Goal: Task Accomplishment & Management: Use online tool/utility

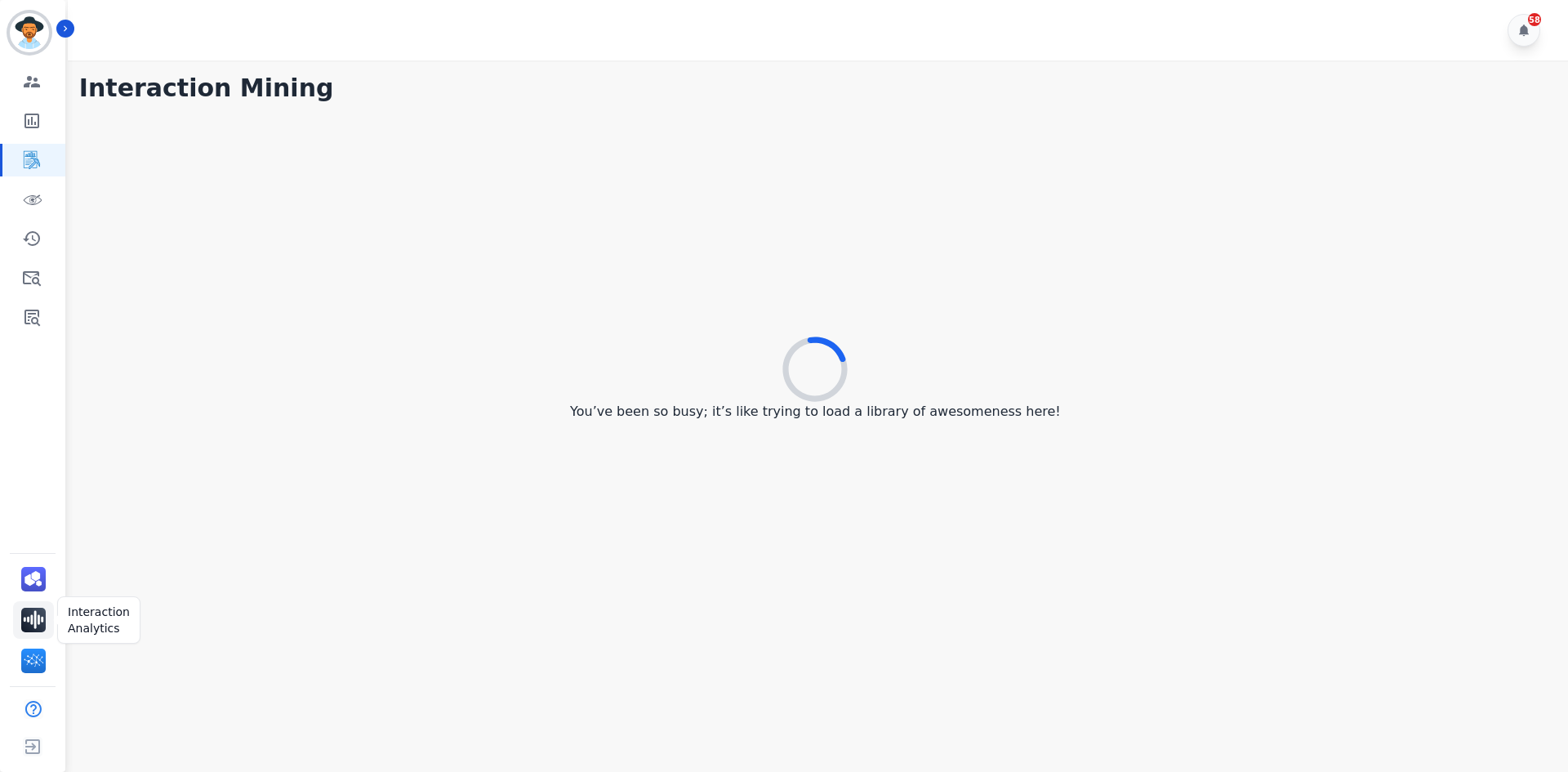
click at [35, 619] on img "Sidebar" at bounding box center [34, 621] width 25 height 25
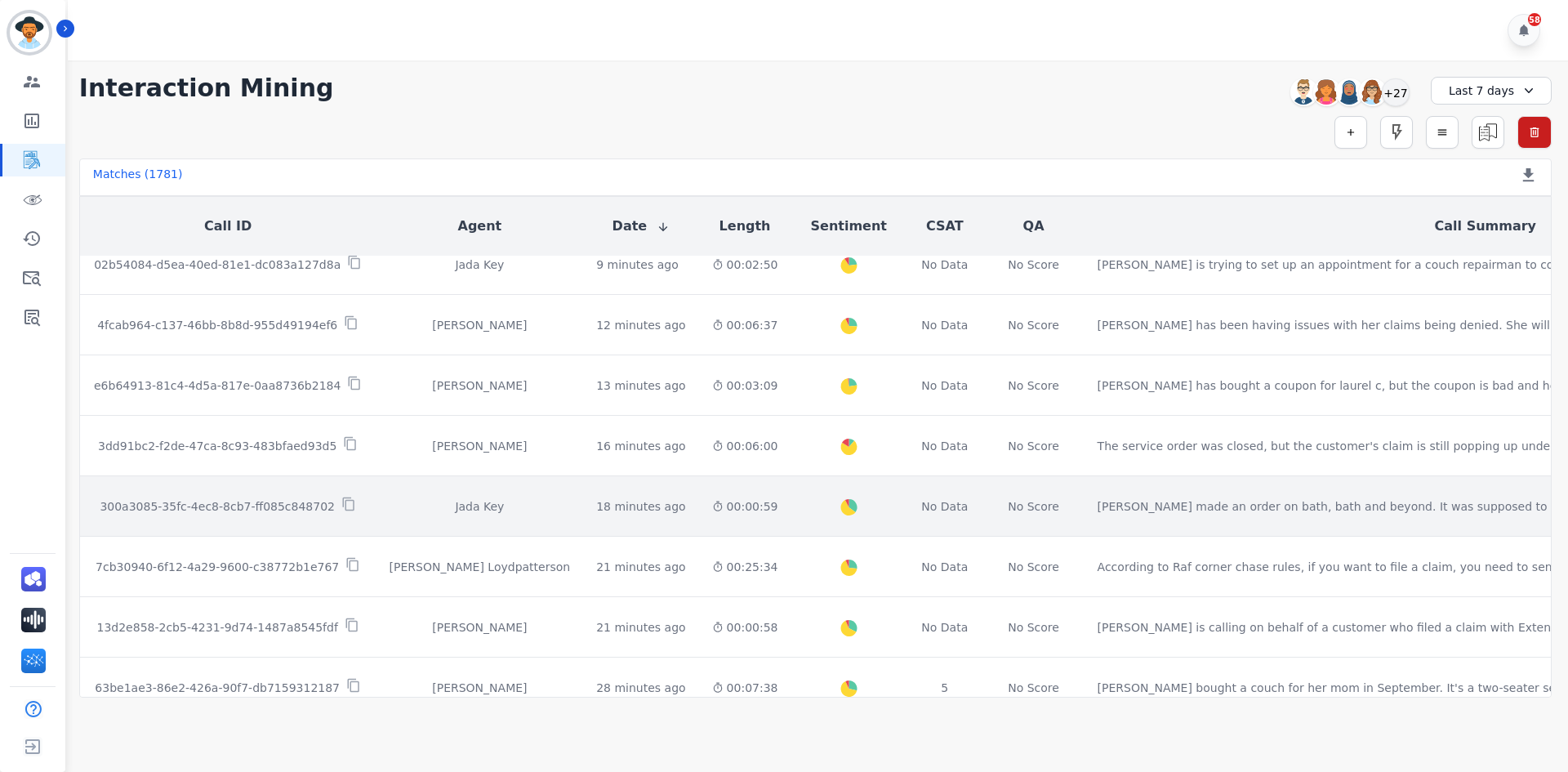
scroll to position [164, 0]
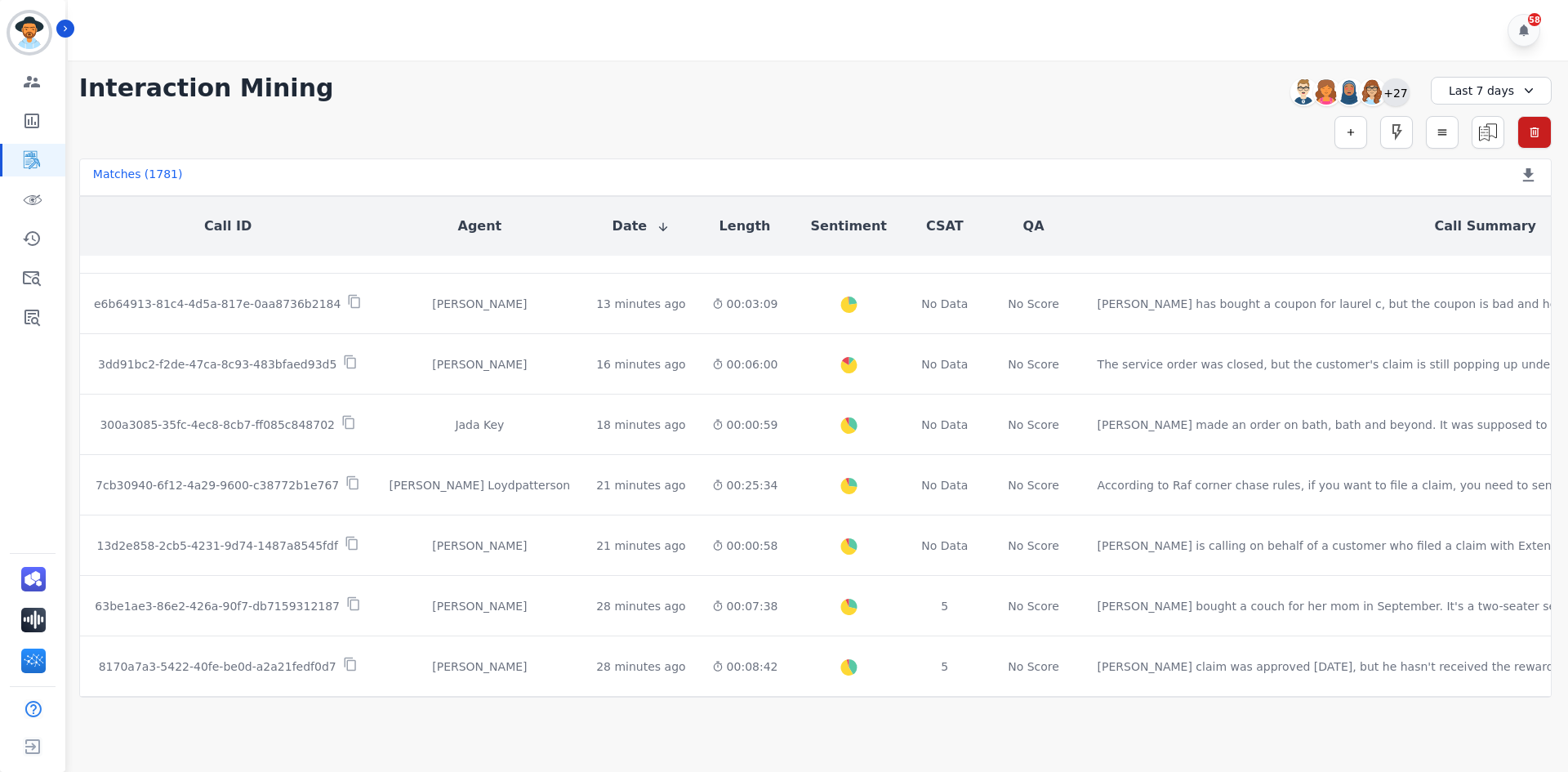
click at [1396, 93] on div "+27" at bounding box center [1396, 92] width 28 height 28
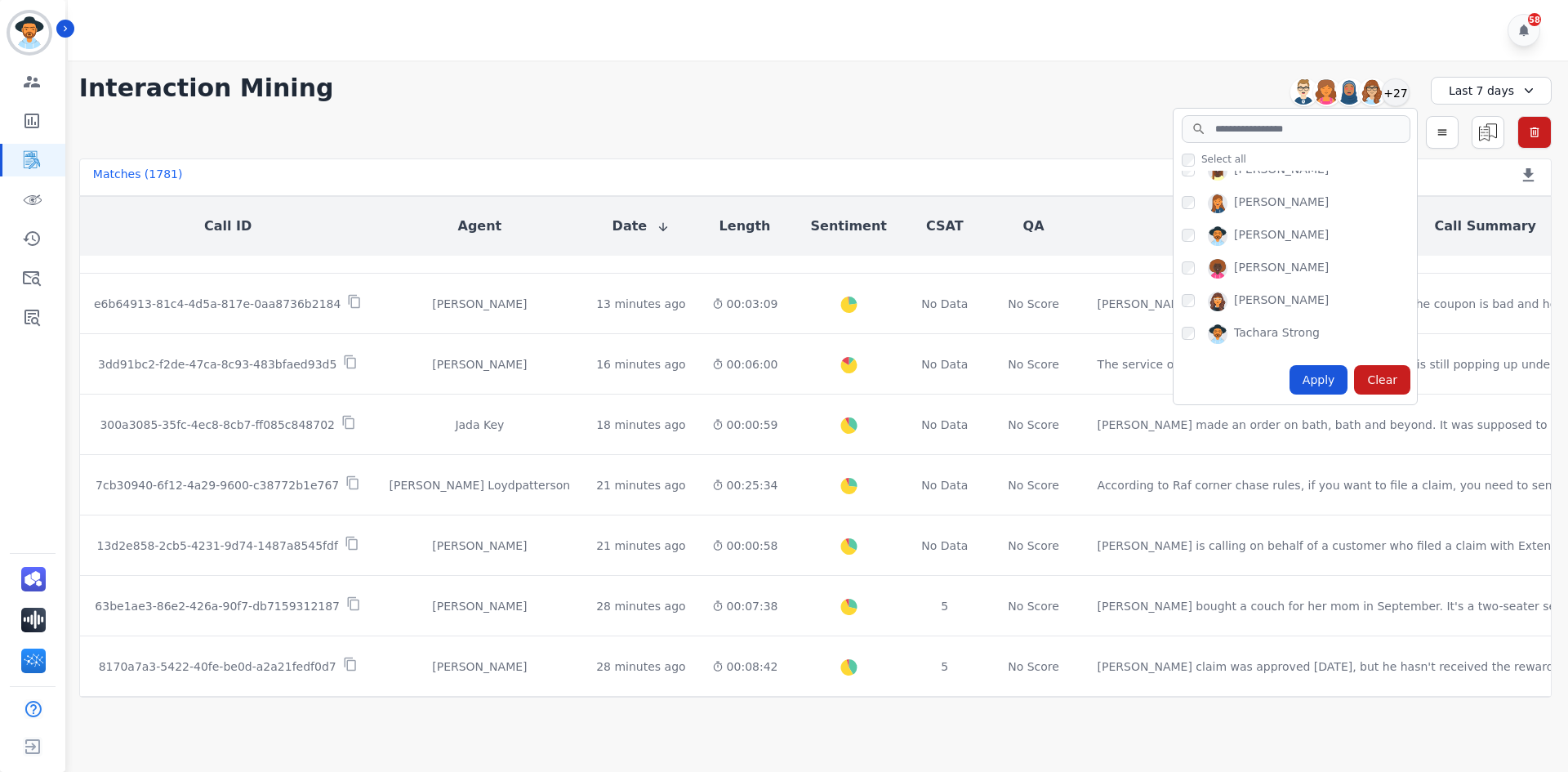
scroll to position [817, 0]
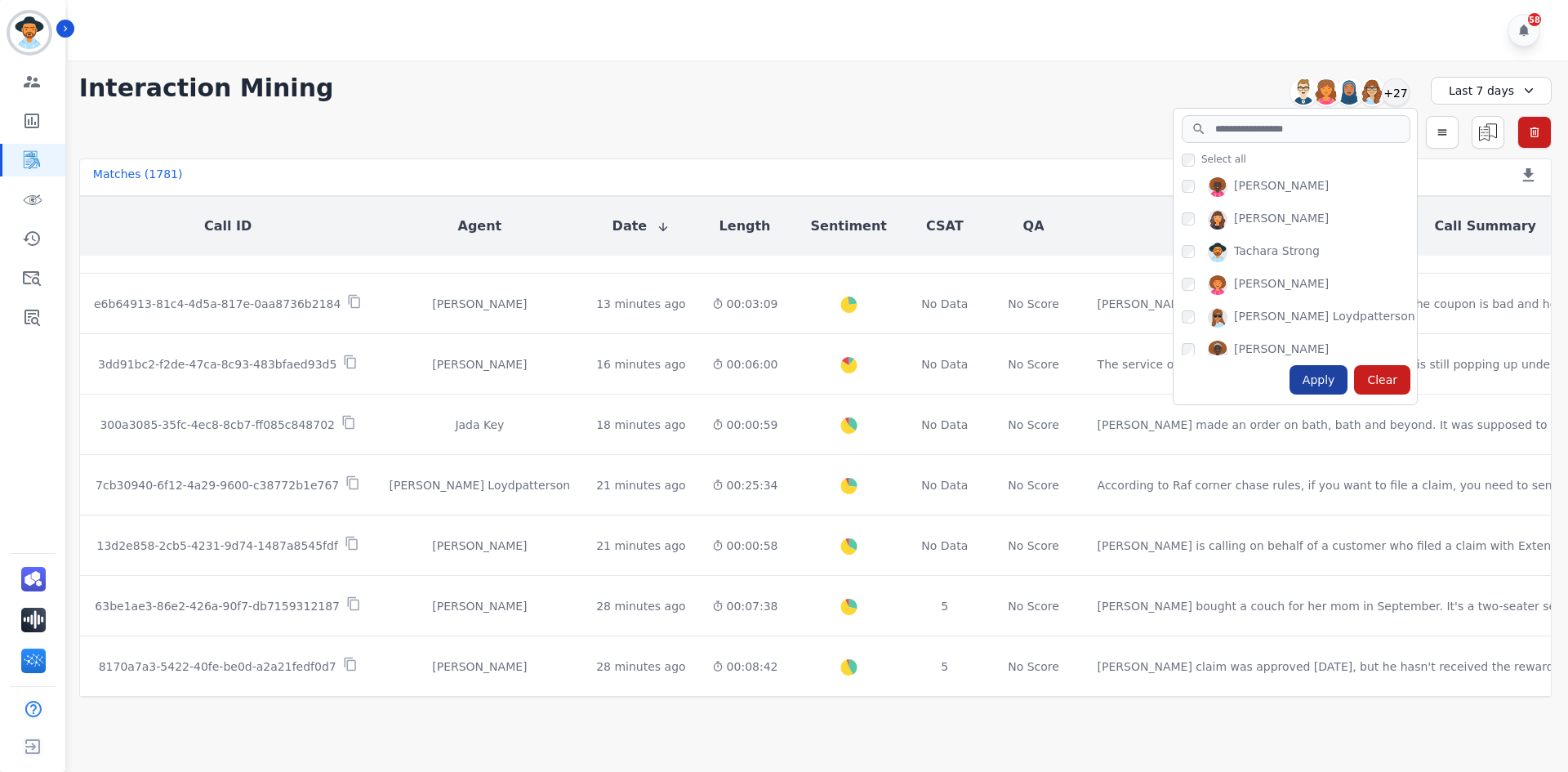
click at [1332, 380] on div "Apply" at bounding box center [1319, 379] width 58 height 30
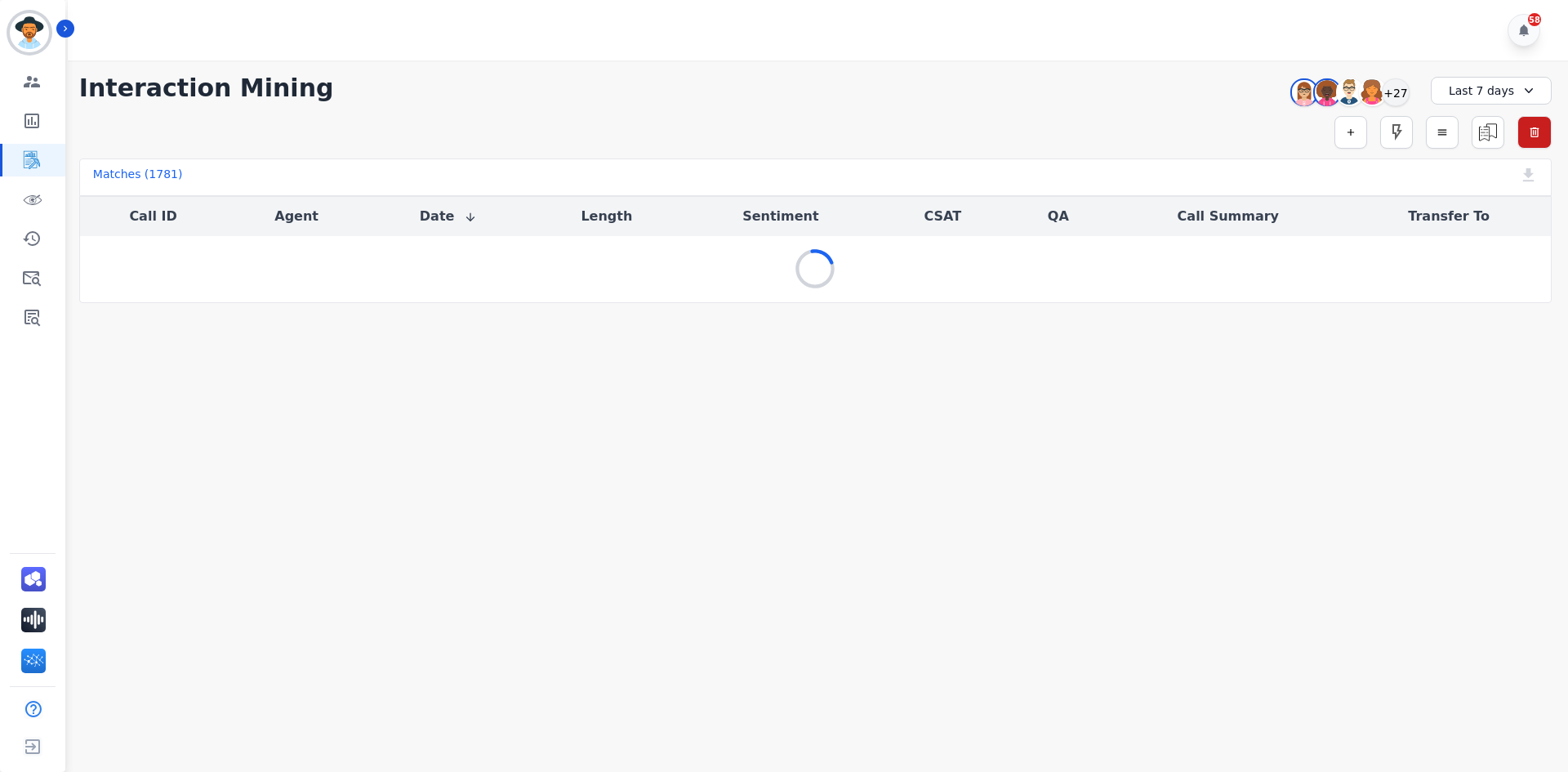
scroll to position [0, 0]
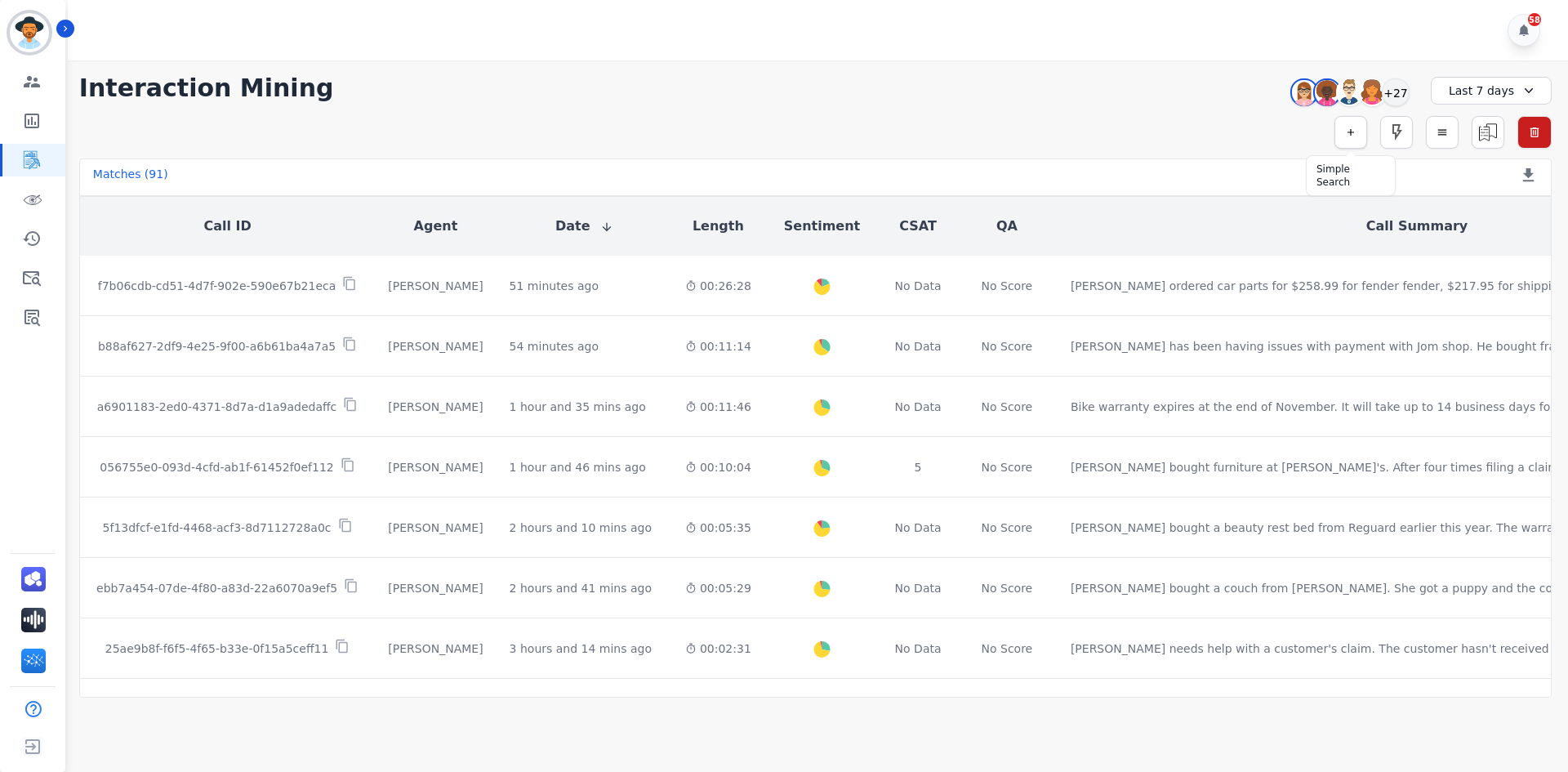
click at [1353, 127] on icon "button" at bounding box center [1352, 132] width 11 height 11
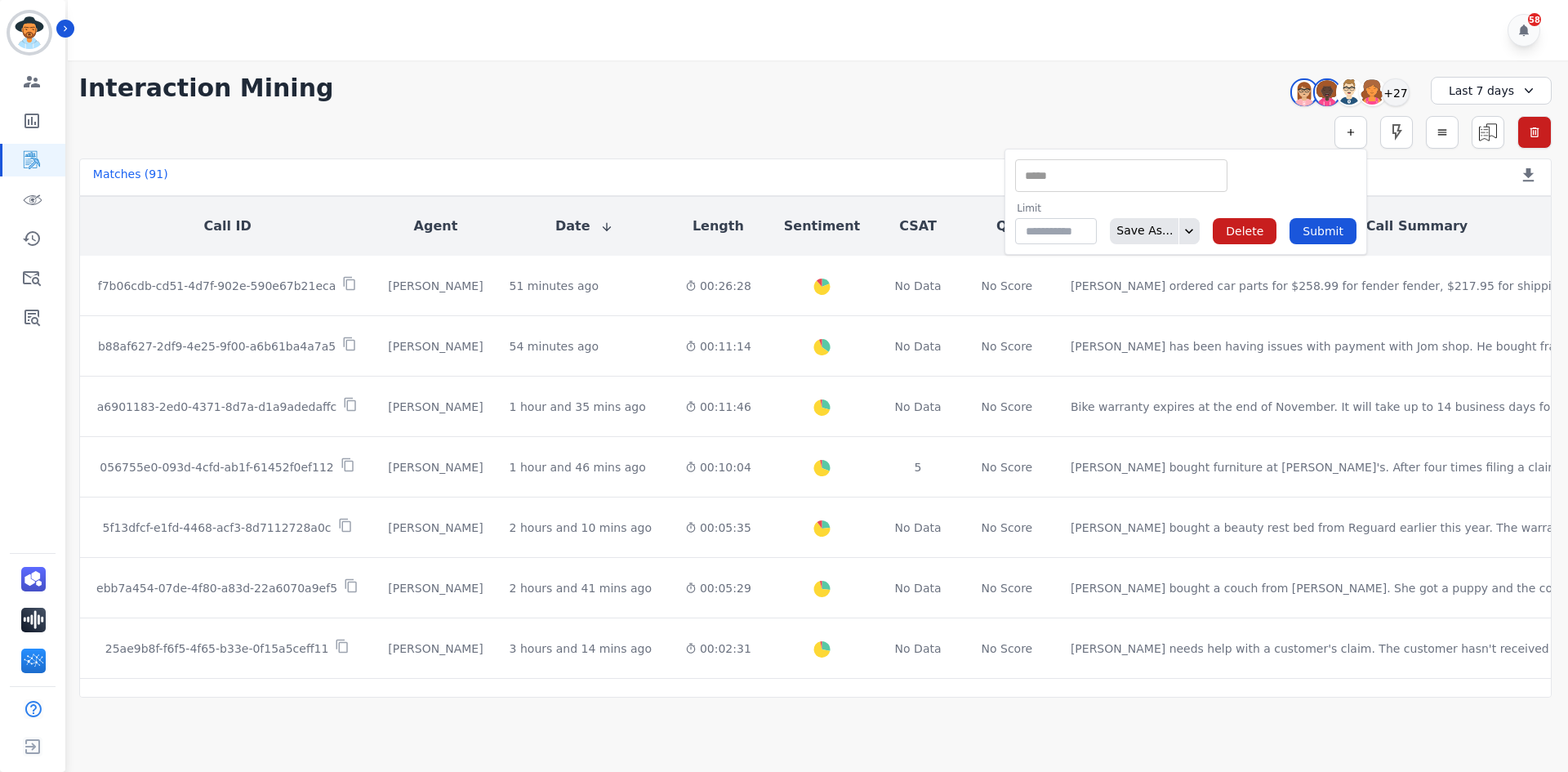
click at [1077, 174] on input "selected options" at bounding box center [1121, 176] width 204 height 17
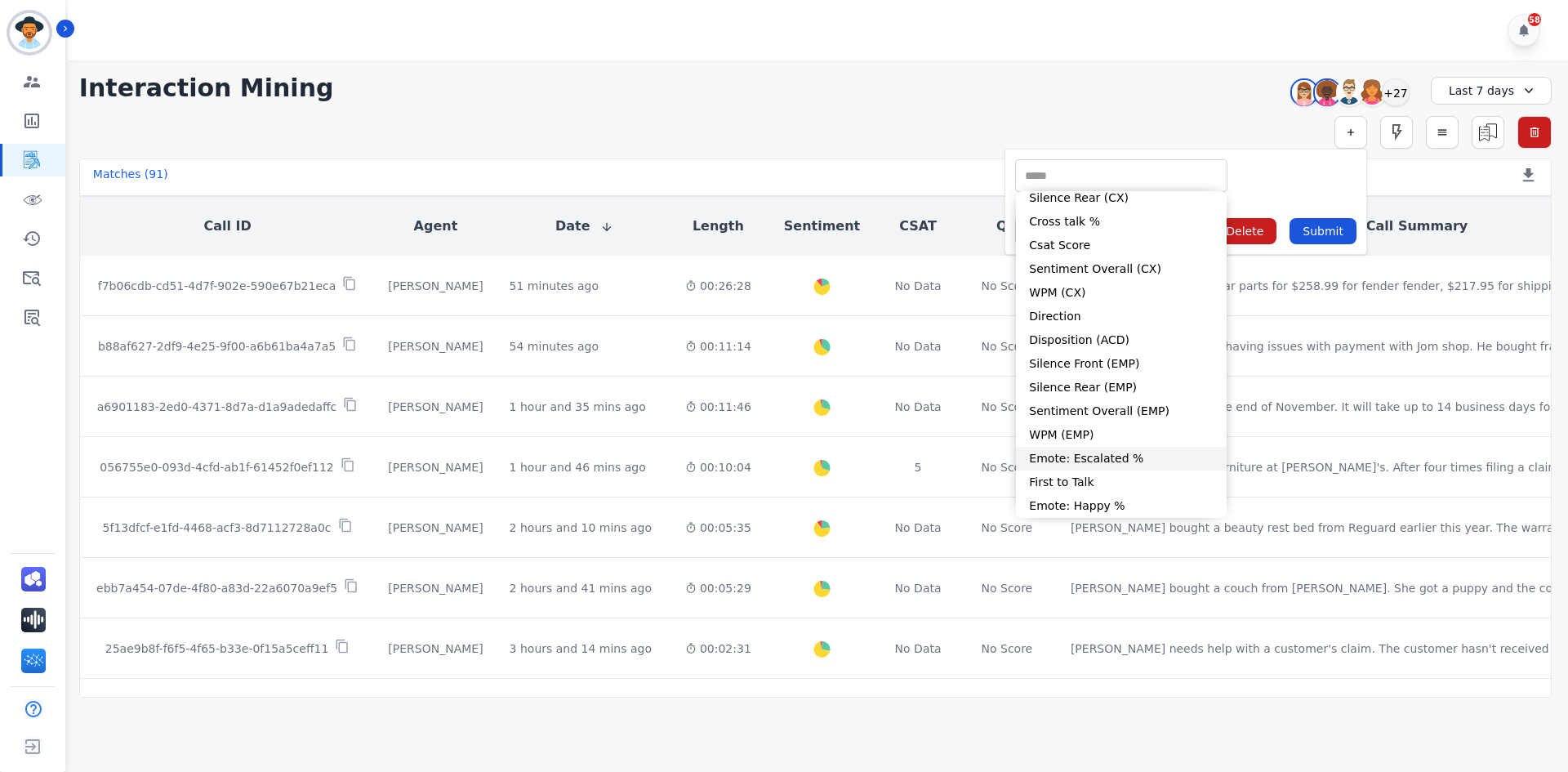
scroll to position [65, 0]
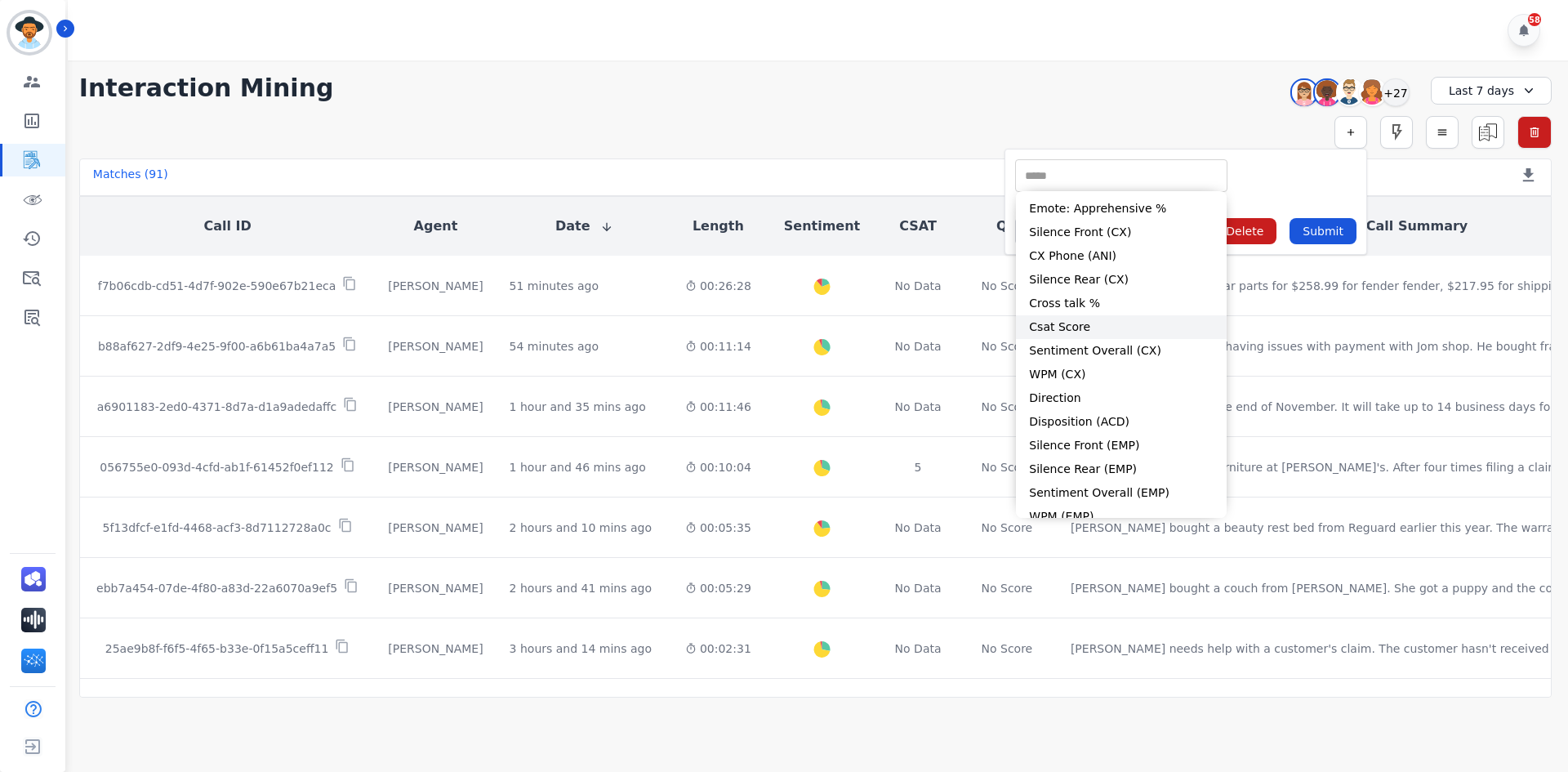
click at [1132, 322] on li "Csat Score" at bounding box center [1122, 327] width 211 height 24
type input "**********"
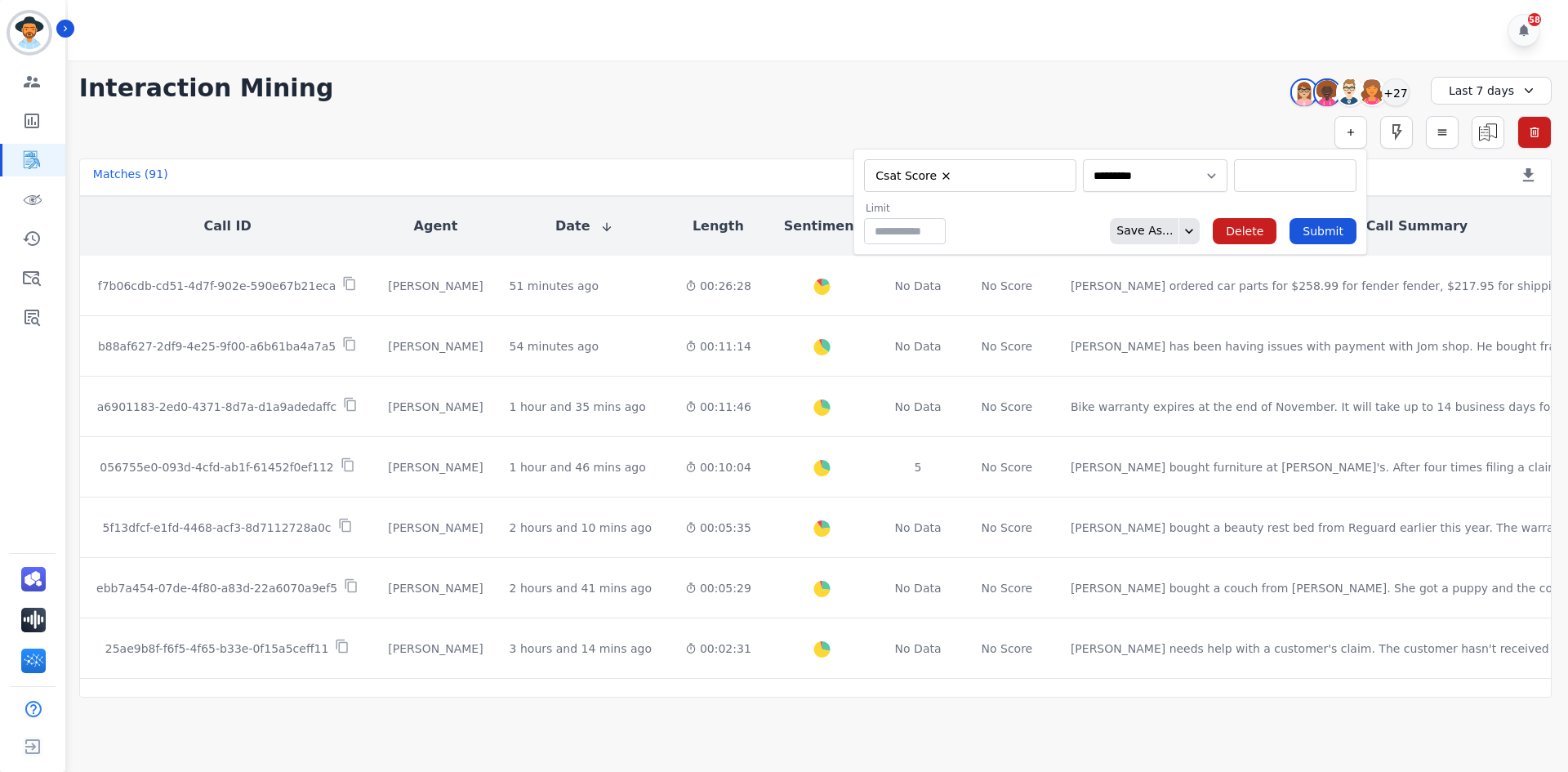
click at [1279, 170] on input "selected options" at bounding box center [1295, 176] width 114 height 17
click at [1240, 212] on li "1" at bounding box center [1295, 203] width 121 height 24
click at [1240, 224] on li "3" at bounding box center [1295, 226] width 121 height 24
click at [1040, 226] on div "Limit ** Save As... Delete Submit" at bounding box center [1102, 223] width 511 height 42
click at [1307, 175] on input "selected options" at bounding box center [1314, 176] width 76 height 17
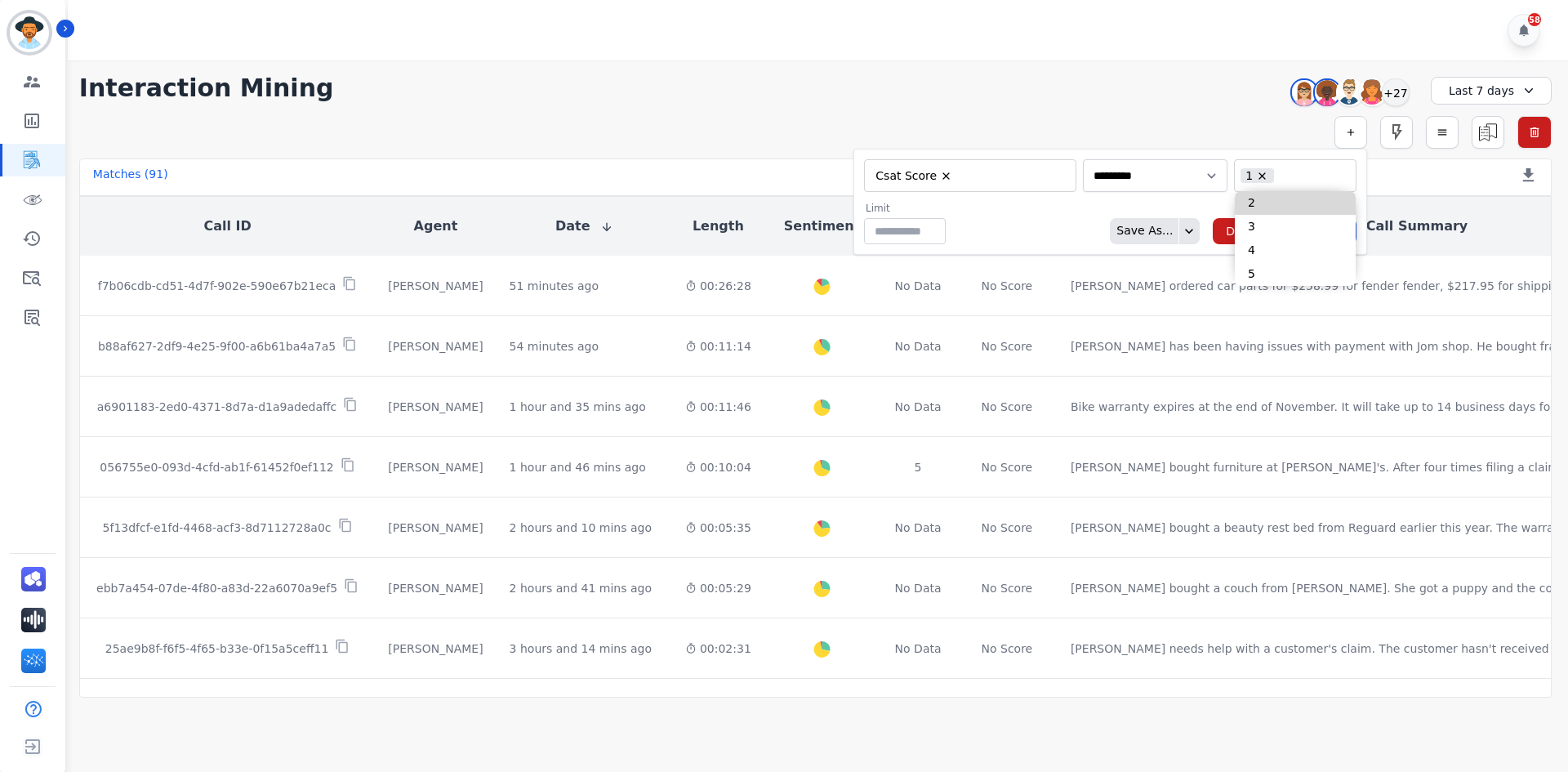
click at [1256, 207] on li "2" at bounding box center [1295, 203] width 121 height 24
type input "**********"
click at [1059, 210] on div "Limit ** Save As... Delete Submit" at bounding box center [1102, 223] width 511 height 42
click at [1329, 221] on button "Submit" at bounding box center [1324, 231] width 67 height 26
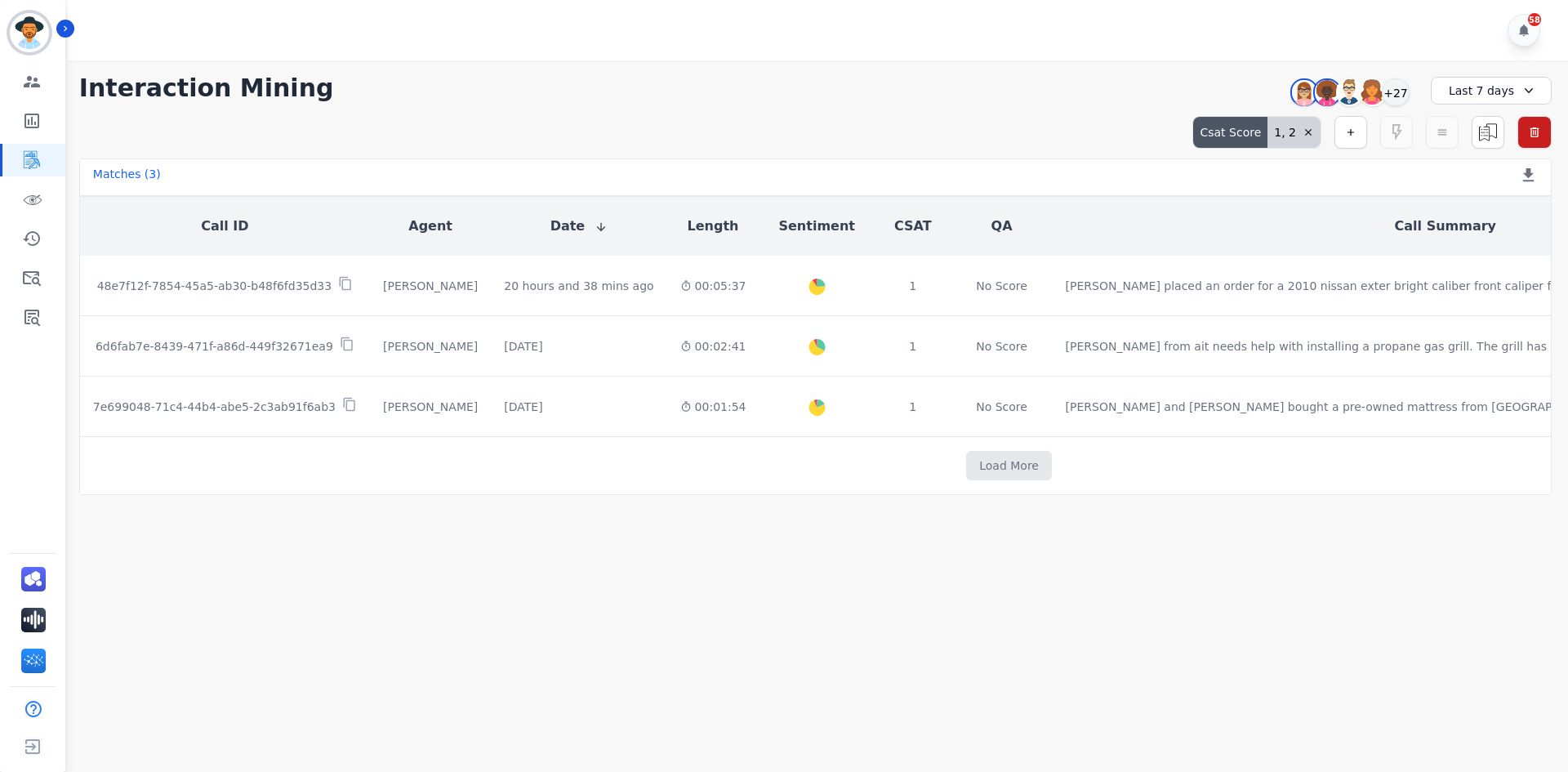
click at [1307, 132] on icon at bounding box center [1308, 132] width 11 height 11
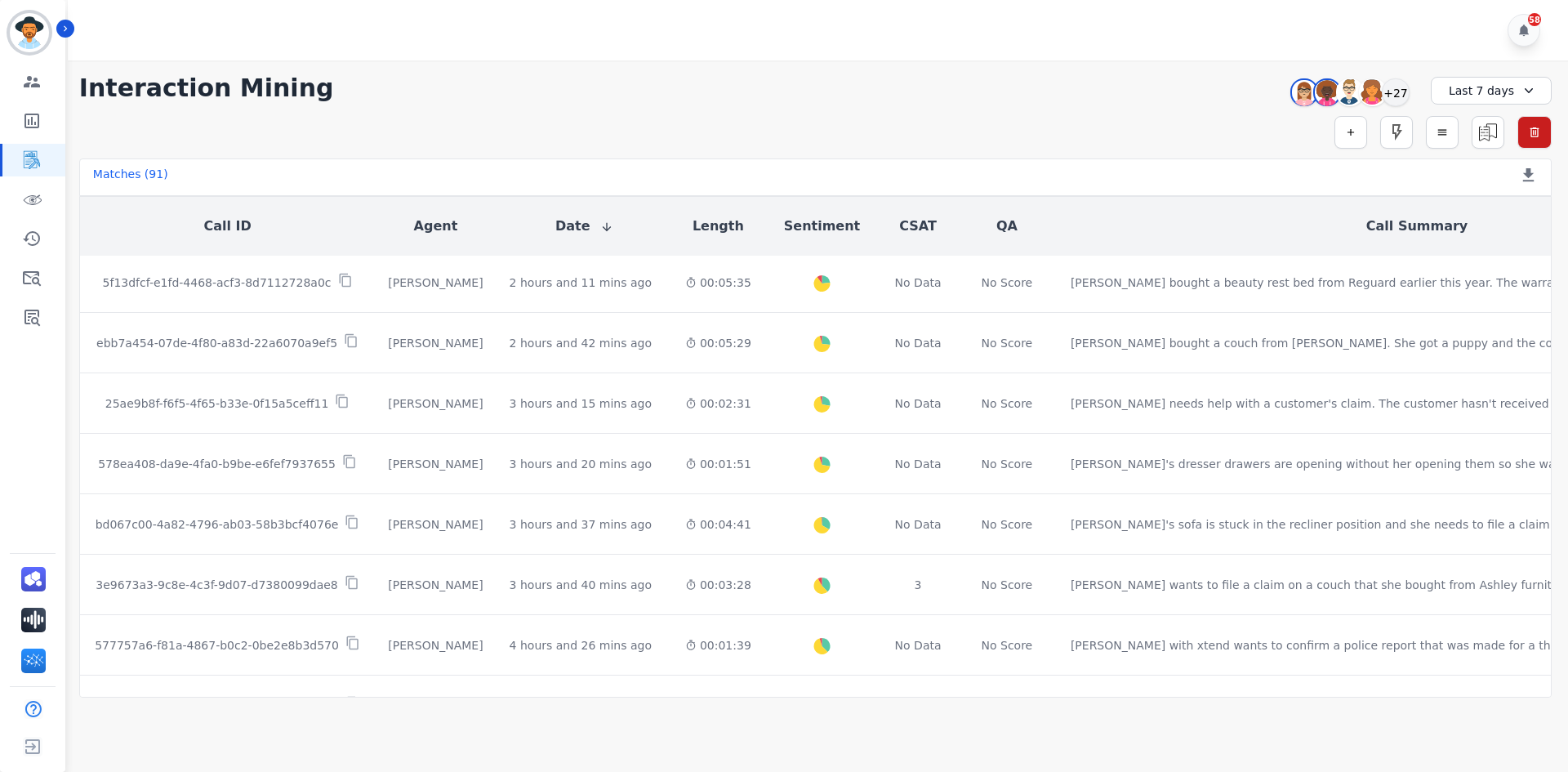
scroll to position [0, 0]
click at [1401, 99] on div "+27" at bounding box center [1396, 92] width 28 height 28
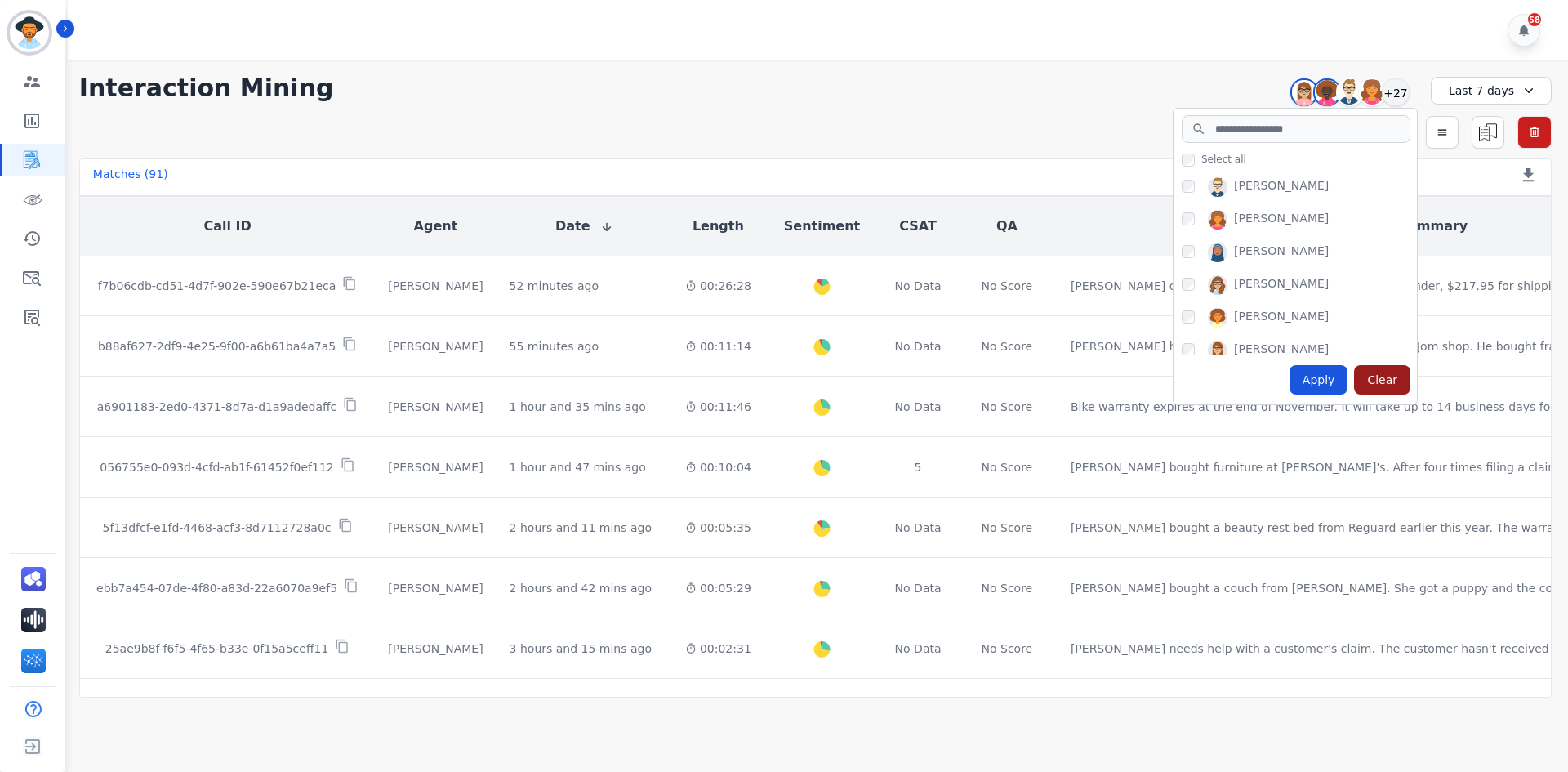
click at [1381, 381] on div "Clear" at bounding box center [1382, 379] width 57 height 30
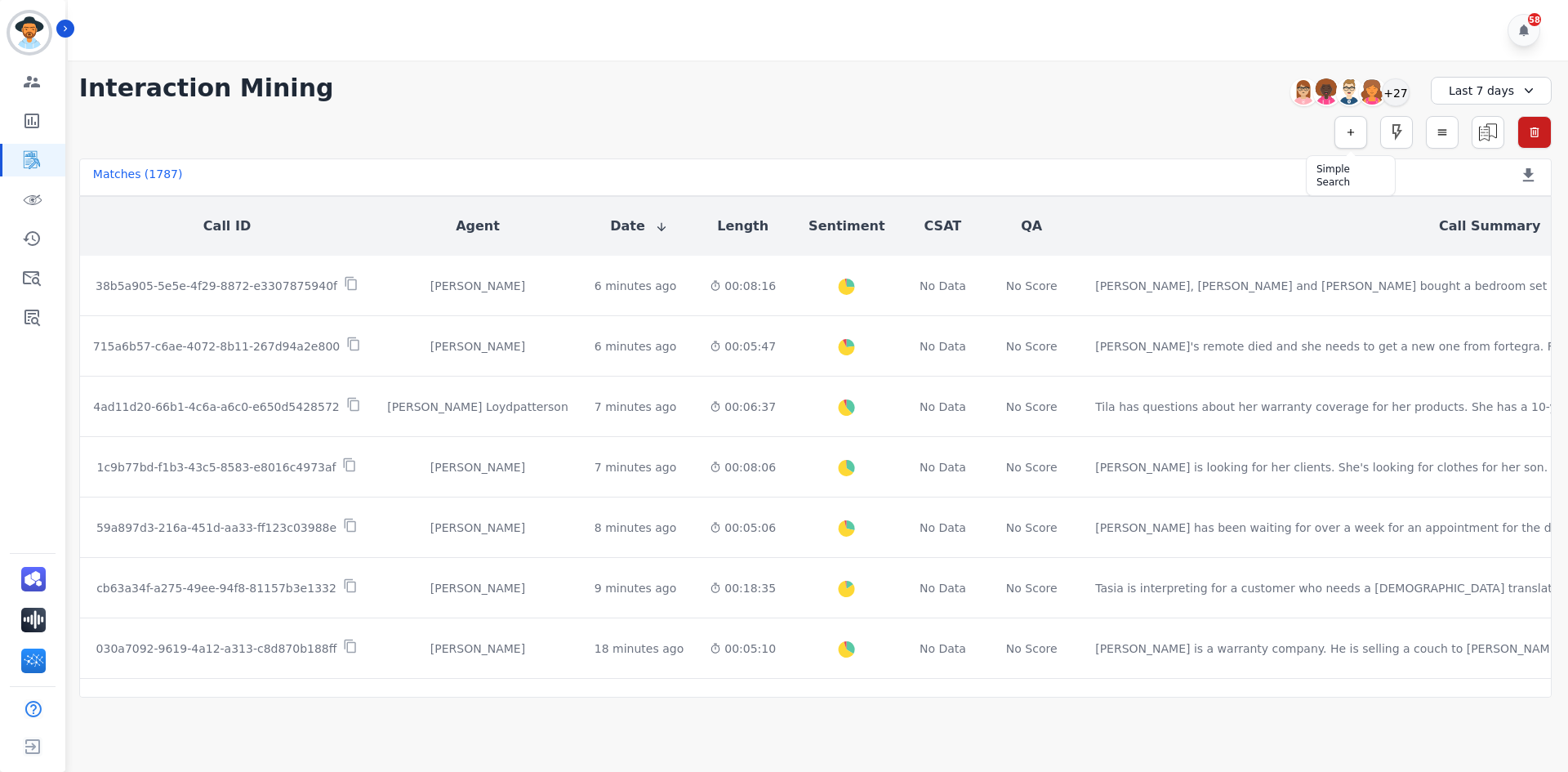
click at [1348, 138] on button "button" at bounding box center [1352, 132] width 33 height 33
click at [1079, 170] on input "selected options" at bounding box center [1121, 176] width 204 height 17
type input "**"
click at [1097, 198] on li "Interaction ID" at bounding box center [1122, 203] width 211 height 24
type input "**********"
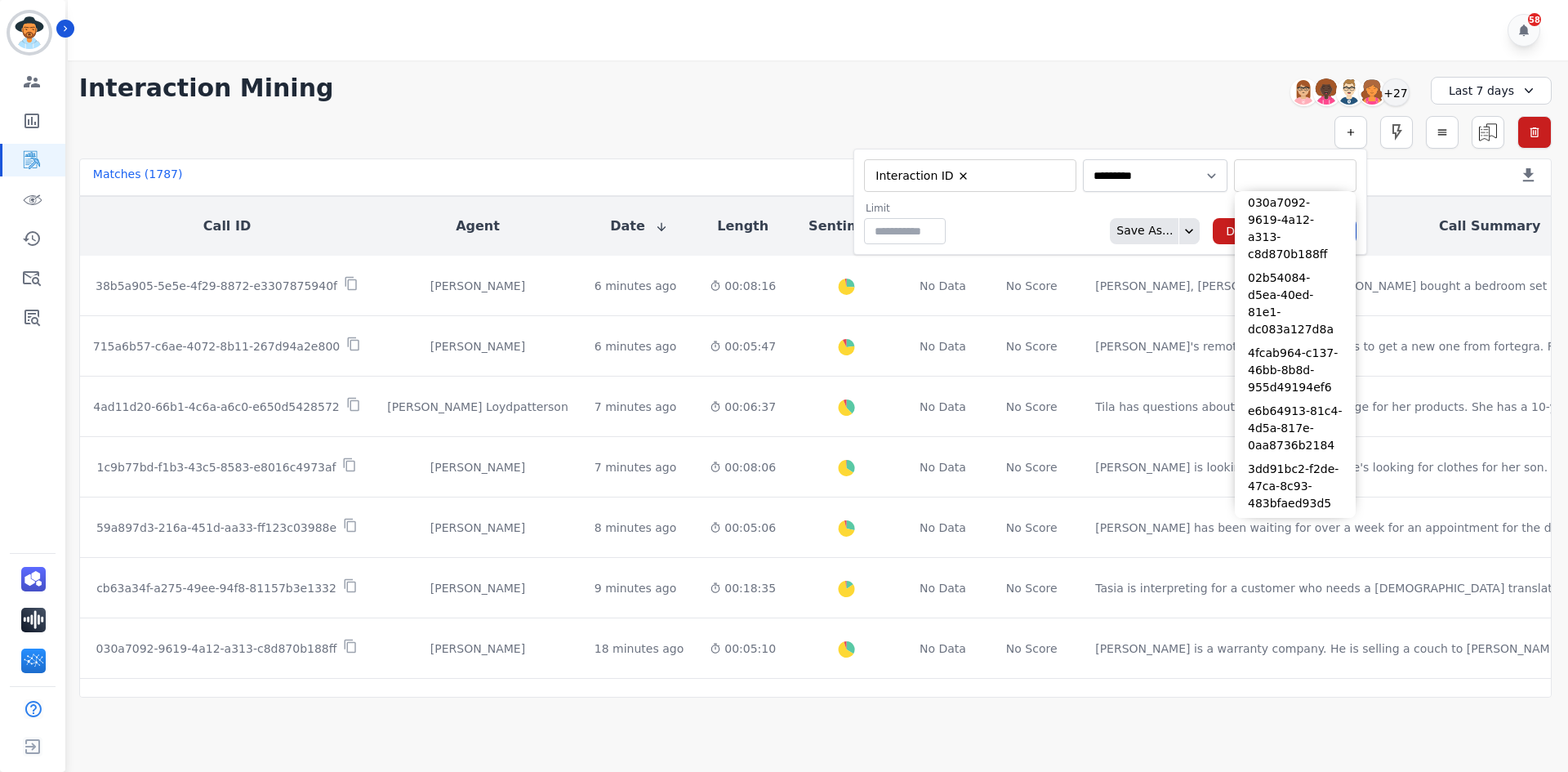
click at [1260, 170] on input "selected options" at bounding box center [1295, 176] width 114 height 17
paste input "**********"
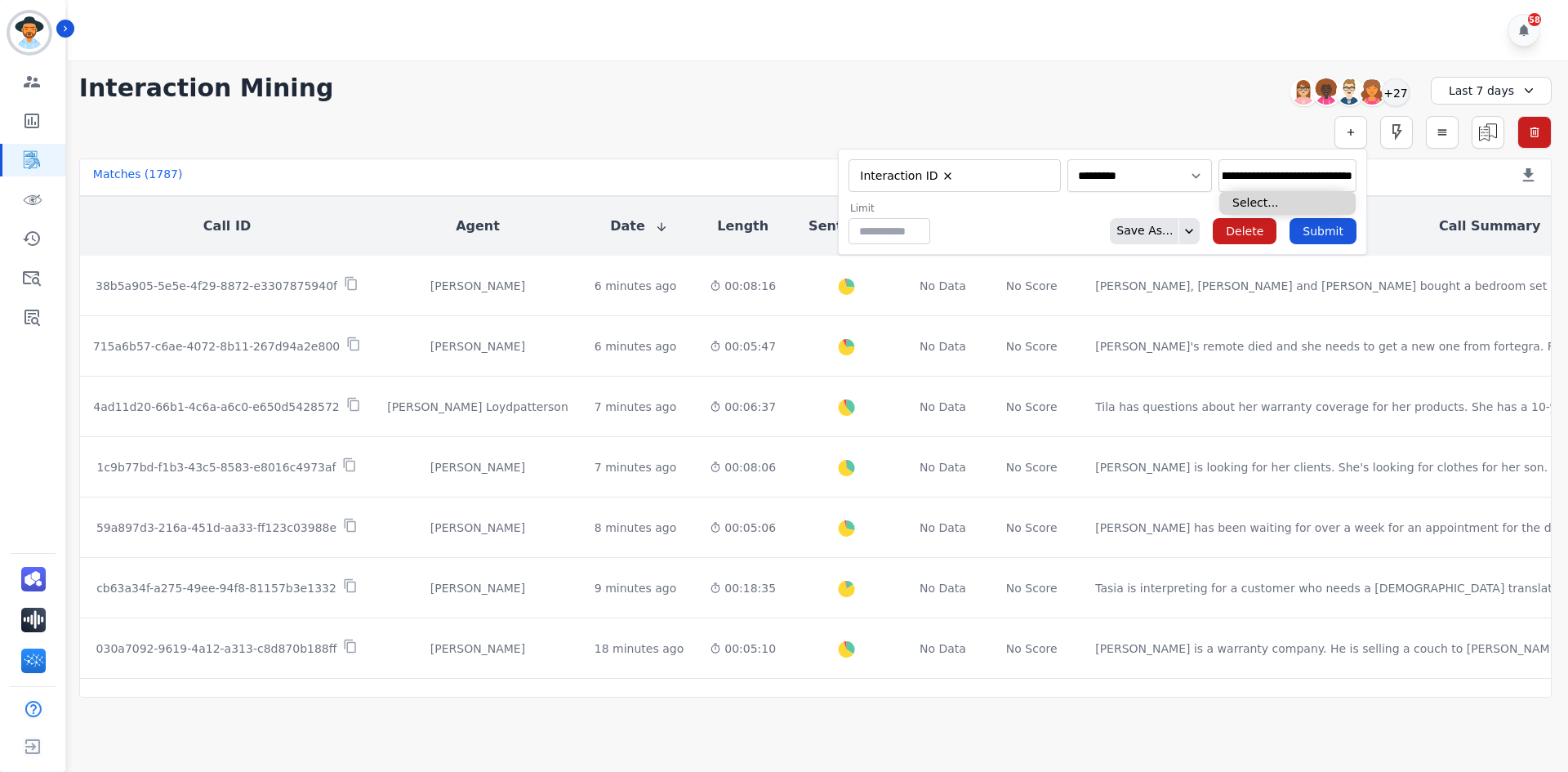
type input "**********"
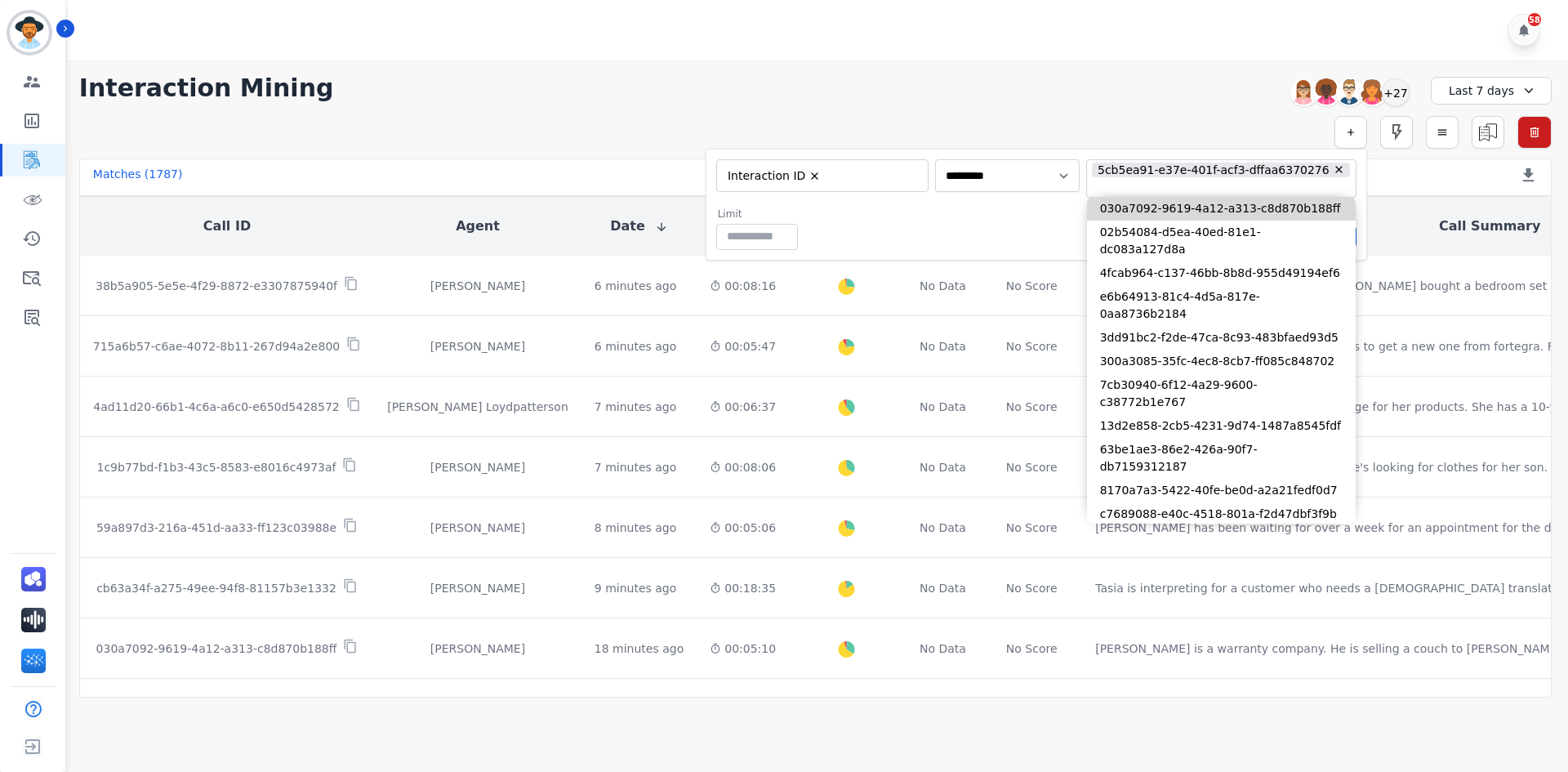
scroll to position [0, 0]
paste input "**********"
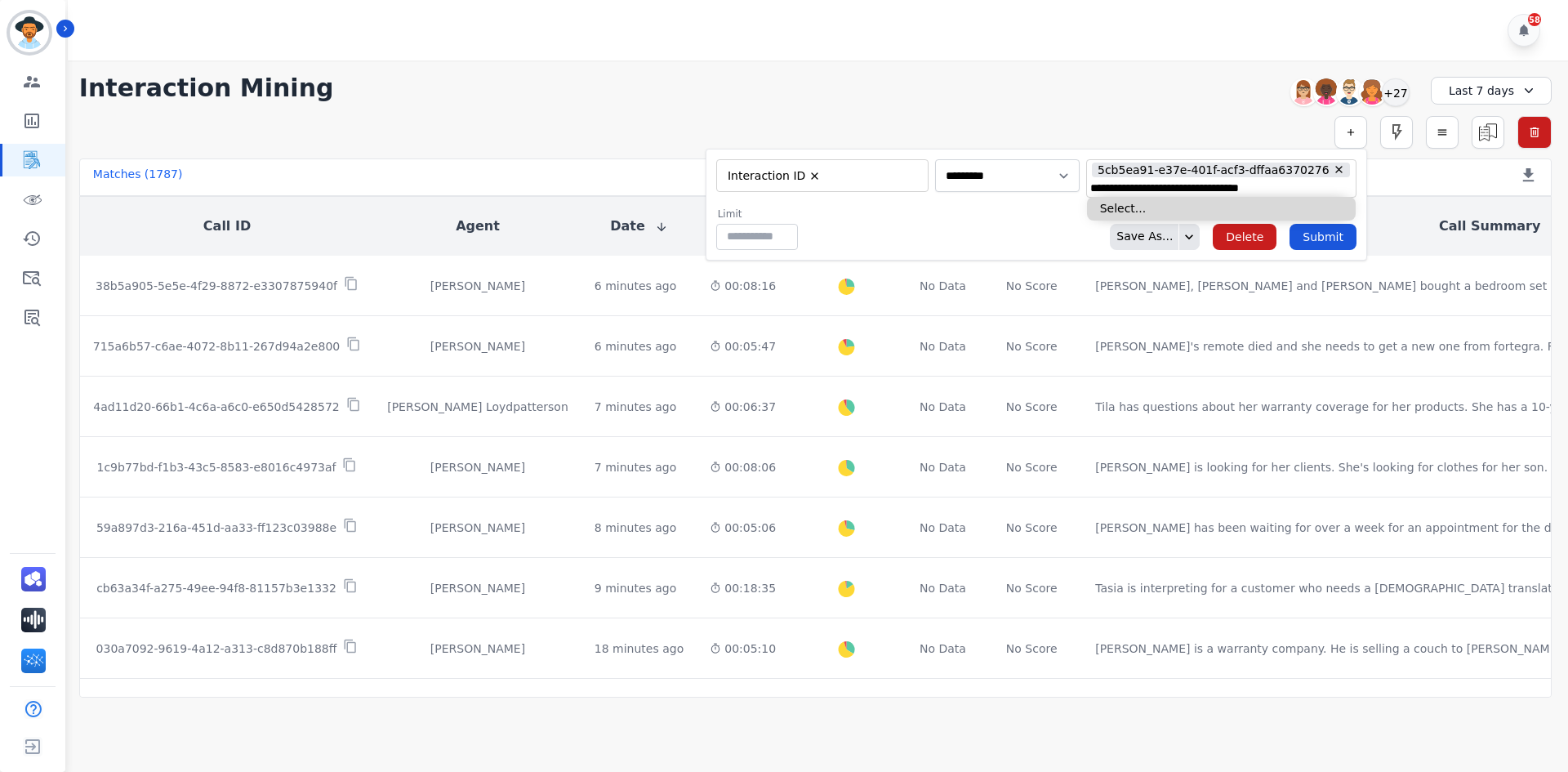
type input "**********"
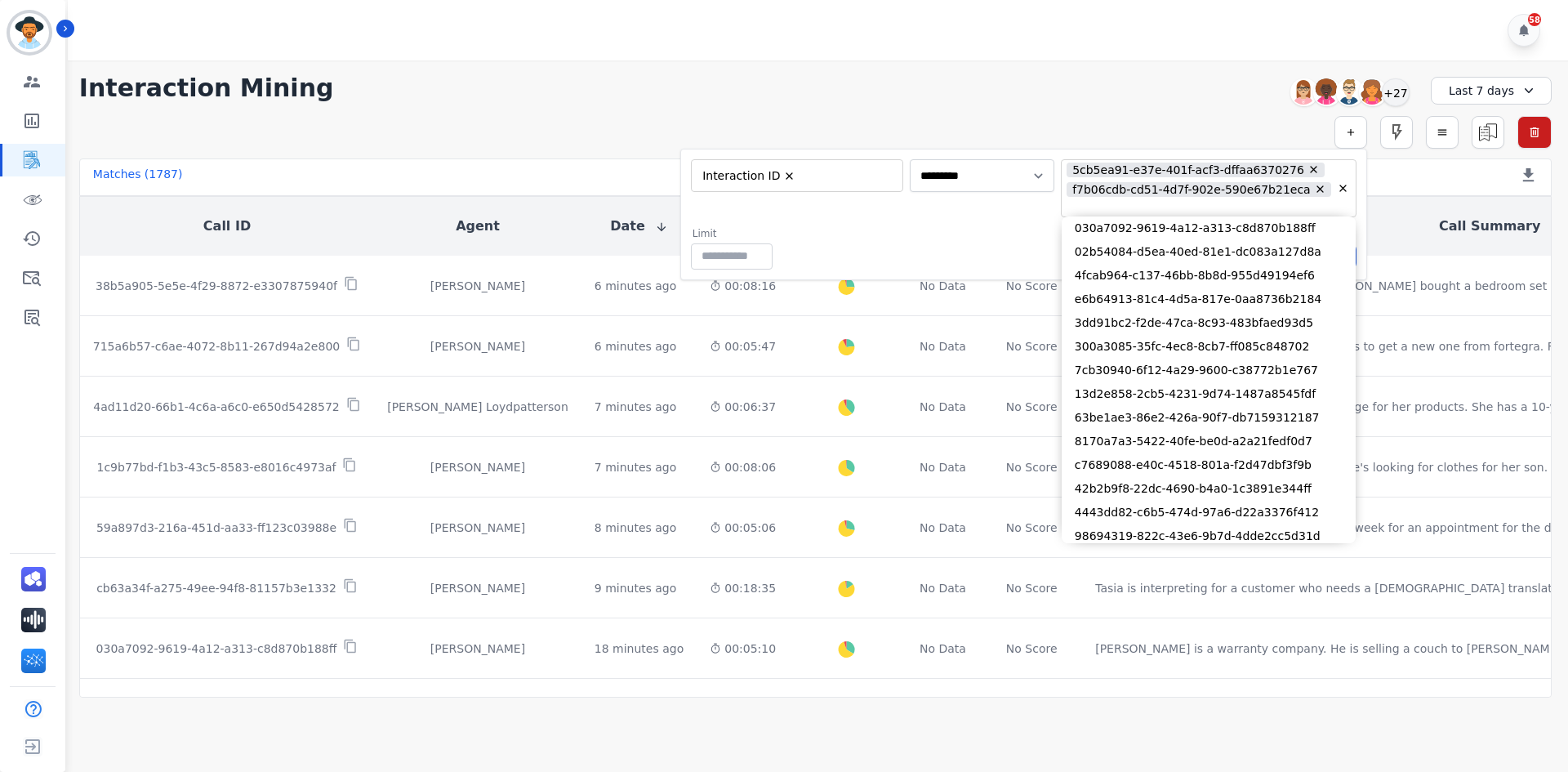
click at [956, 225] on form "**********" at bounding box center [1023, 214] width 687 height 131
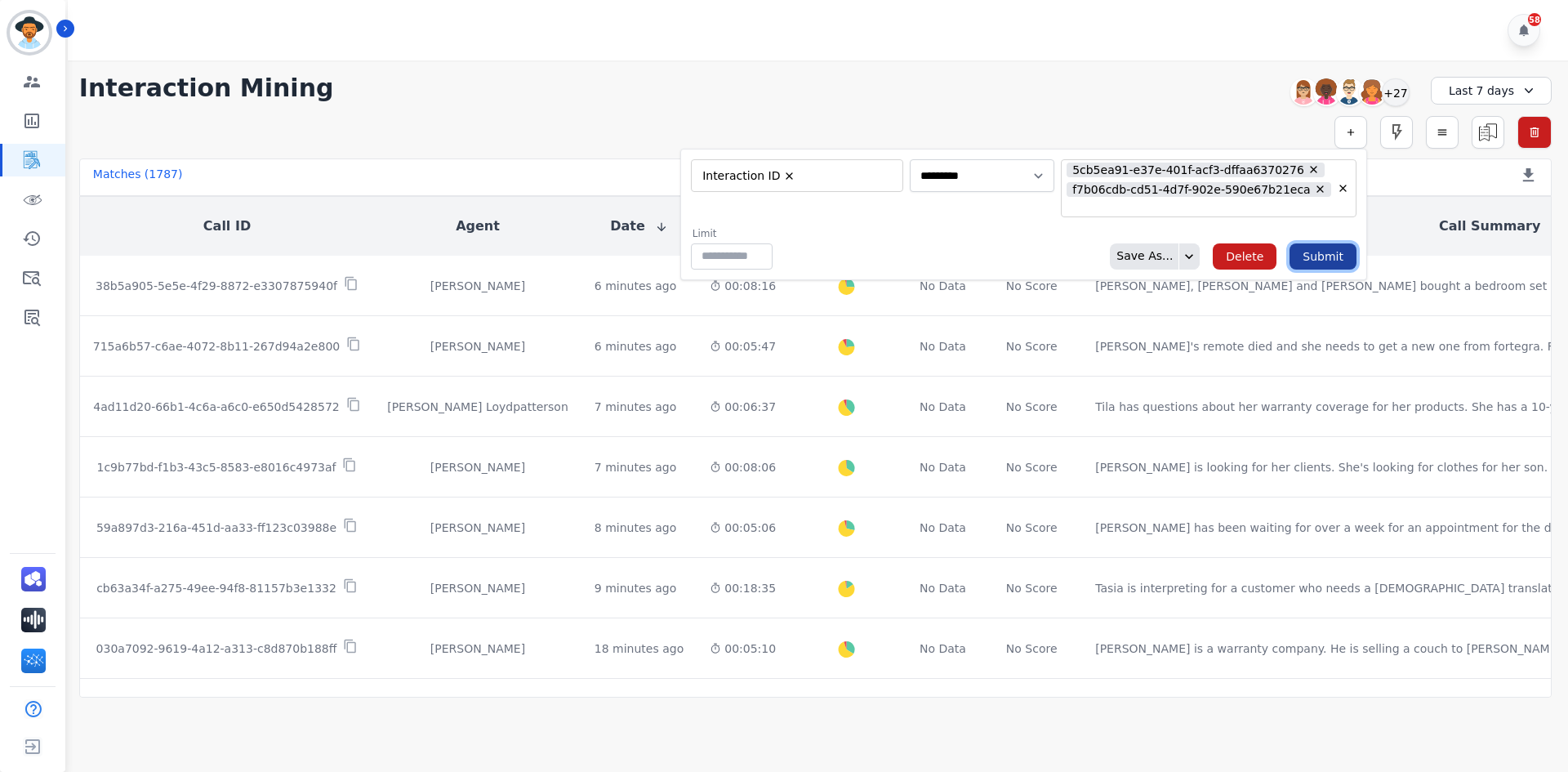
click at [1329, 256] on button "Submit" at bounding box center [1324, 256] width 67 height 26
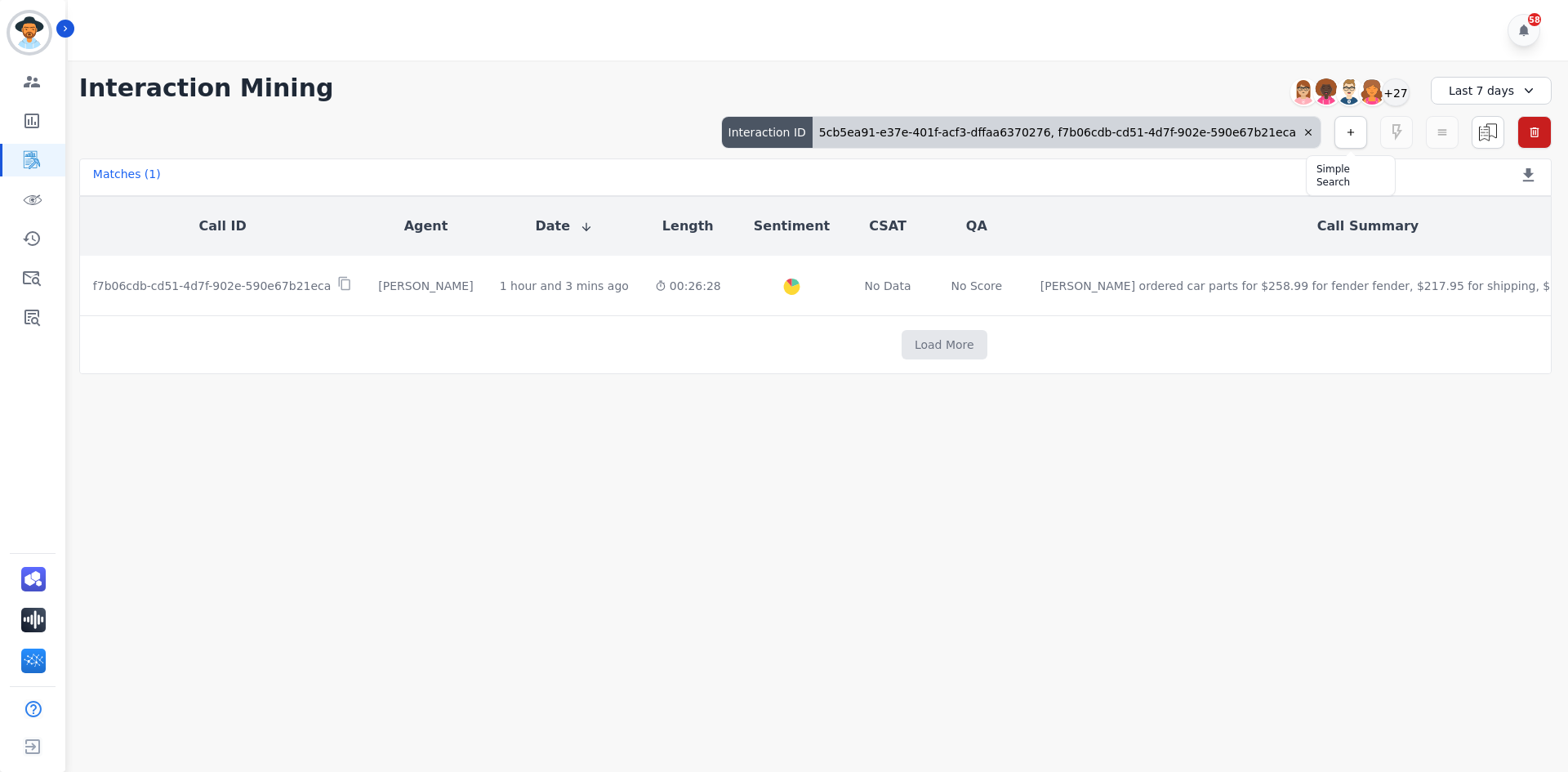
click at [1353, 135] on icon "button" at bounding box center [1352, 132] width 11 height 11
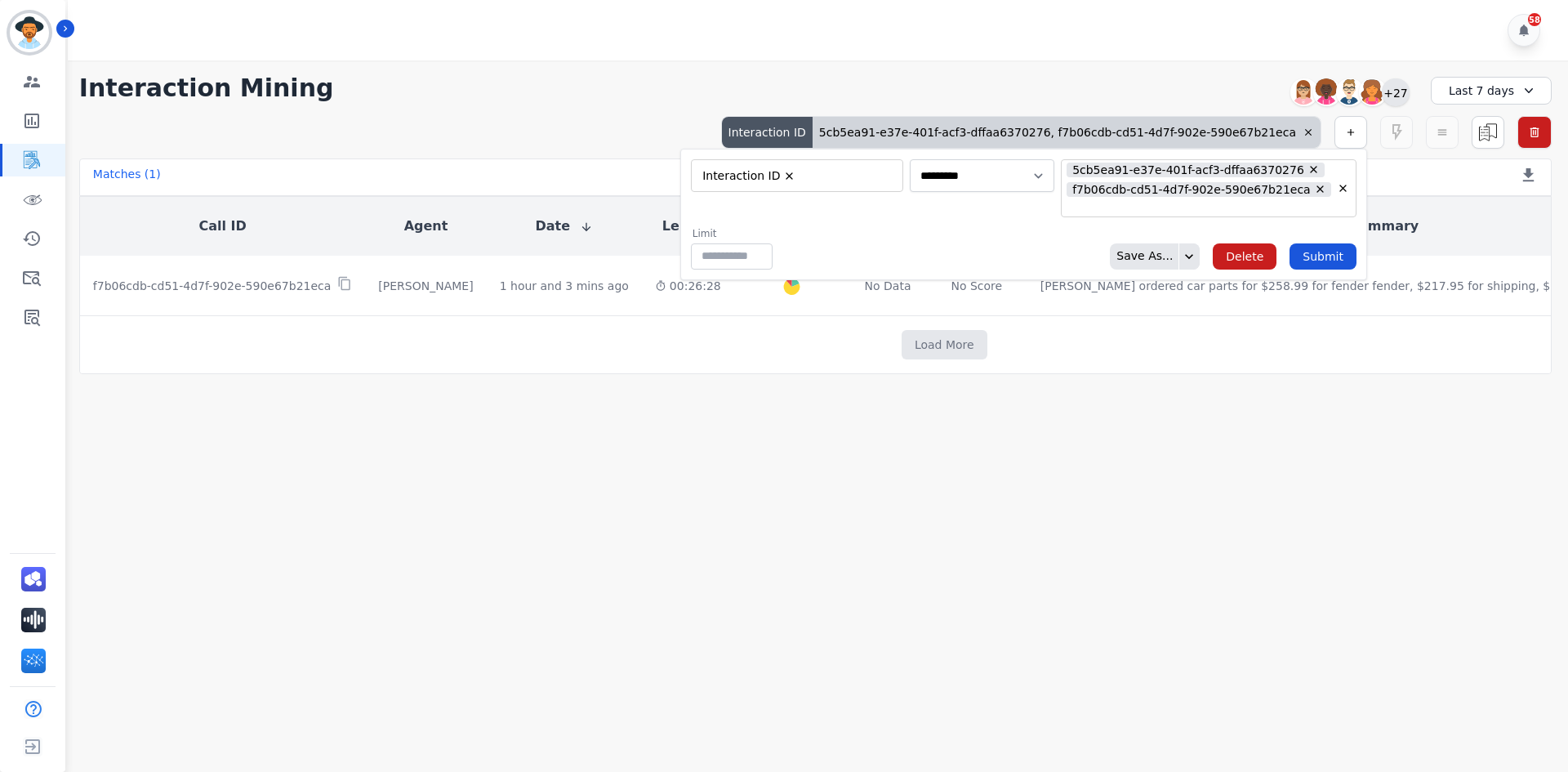
click at [1402, 96] on div "+27" at bounding box center [1396, 92] width 28 height 28
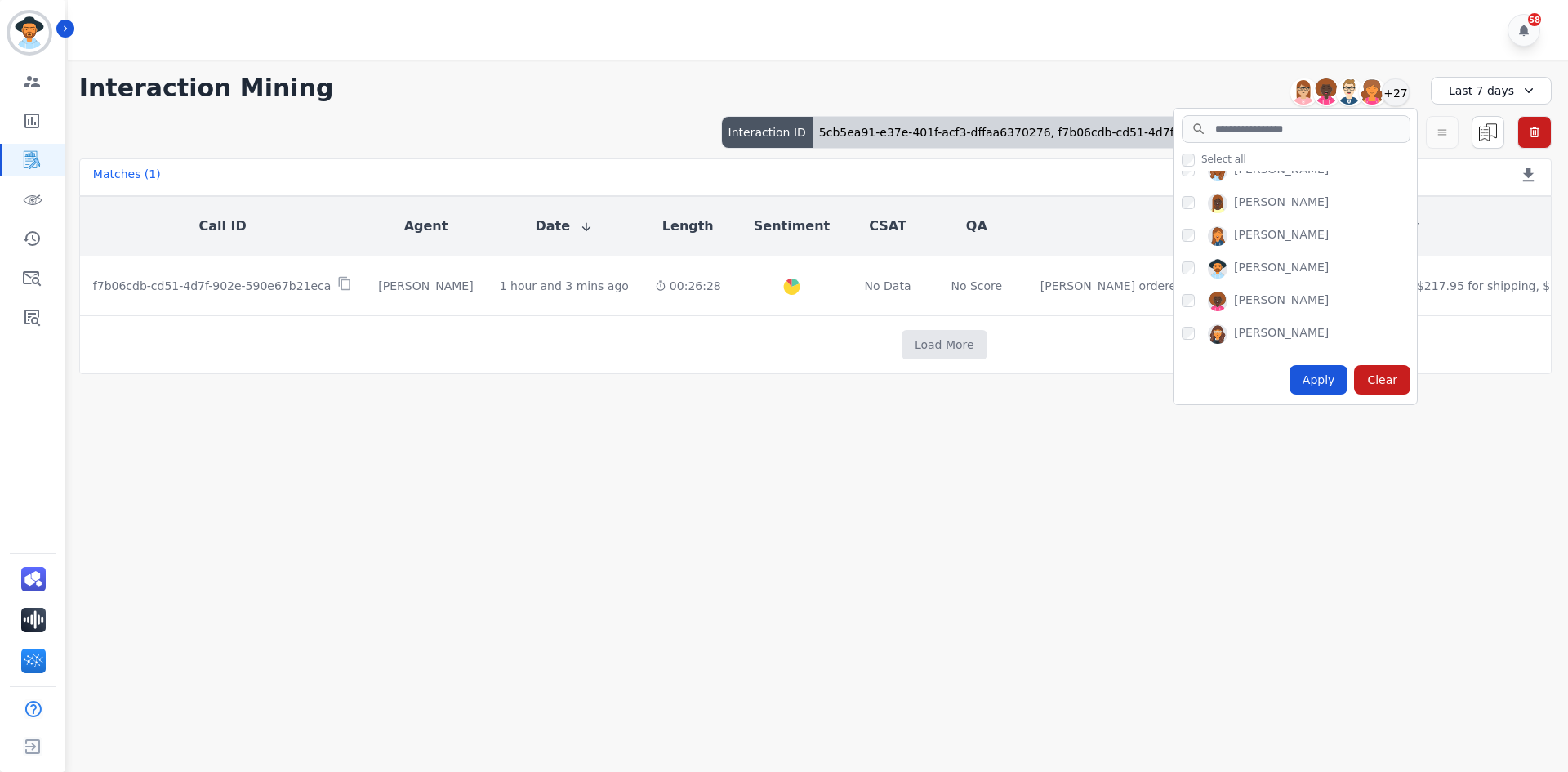
scroll to position [829, 0]
click at [1490, 89] on div "Last 7 days" at bounding box center [1491, 90] width 121 height 28
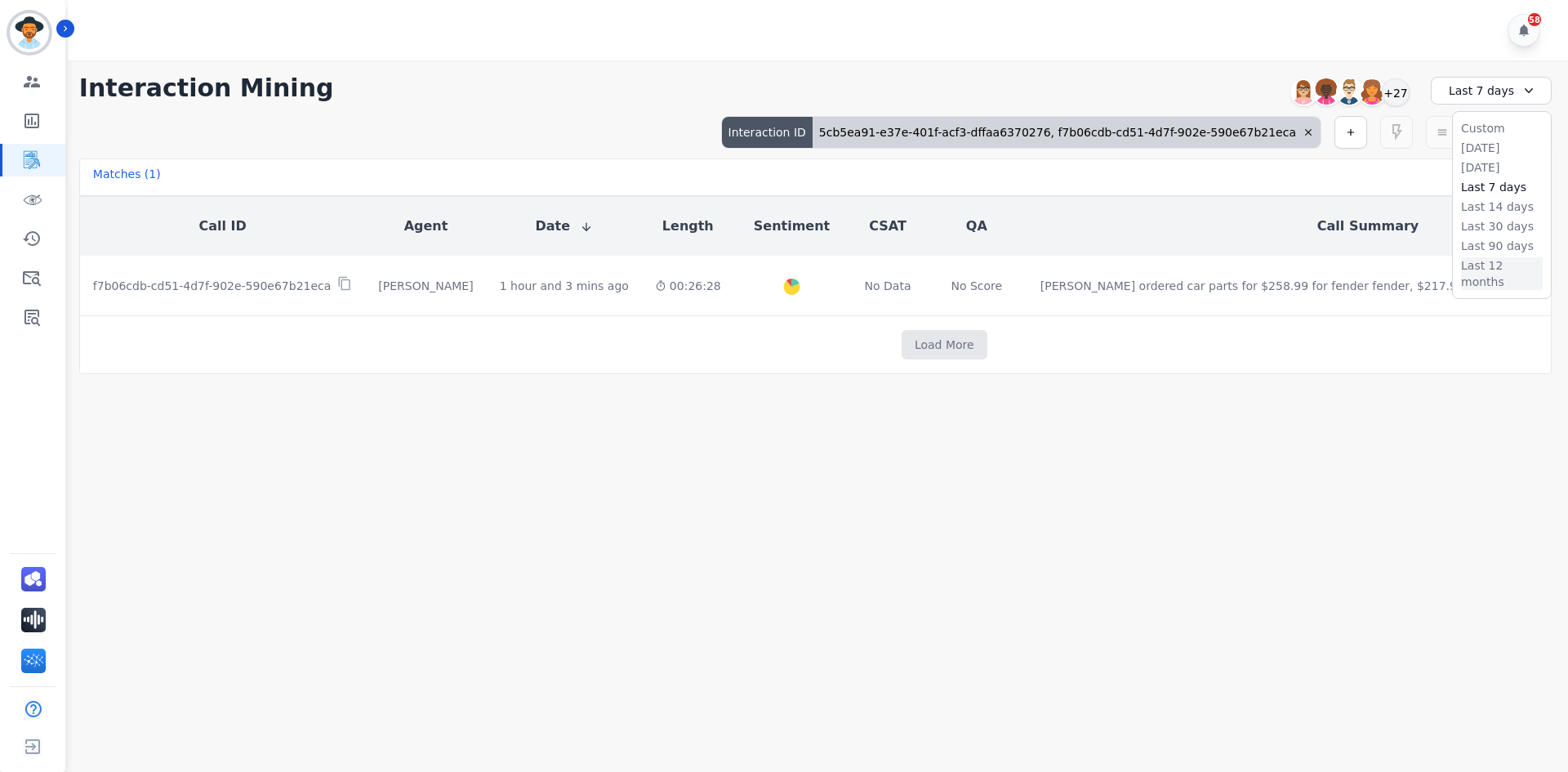
click at [1502, 269] on li "Last 12 months" at bounding box center [1502, 274] width 81 height 33
click at [902, 352] on button "Load More" at bounding box center [945, 345] width 86 height 30
click at [1342, 134] on button "button" at bounding box center [1352, 132] width 33 height 33
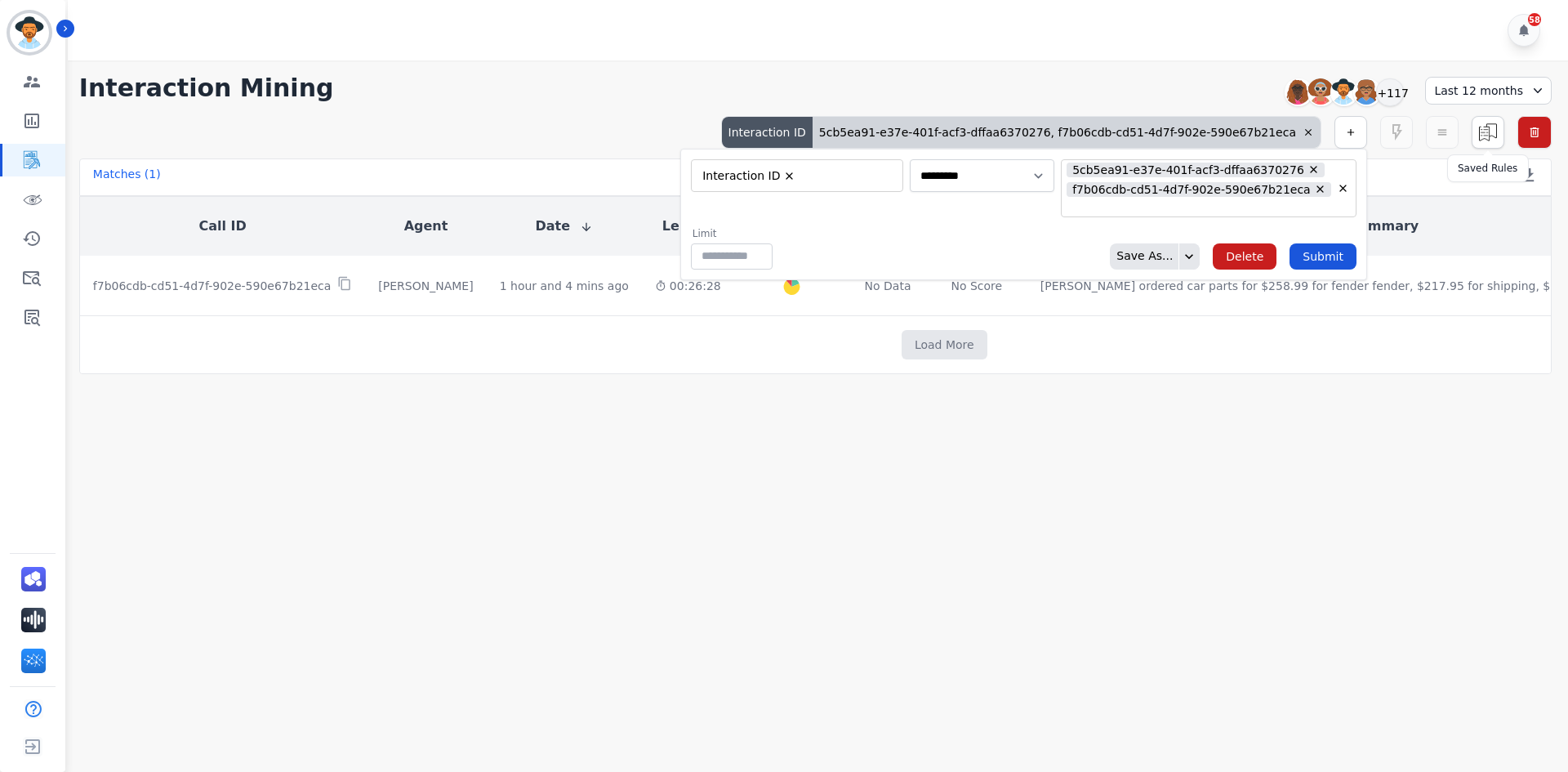
click at [1484, 132] on img at bounding box center [1488, 132] width 31 height 31
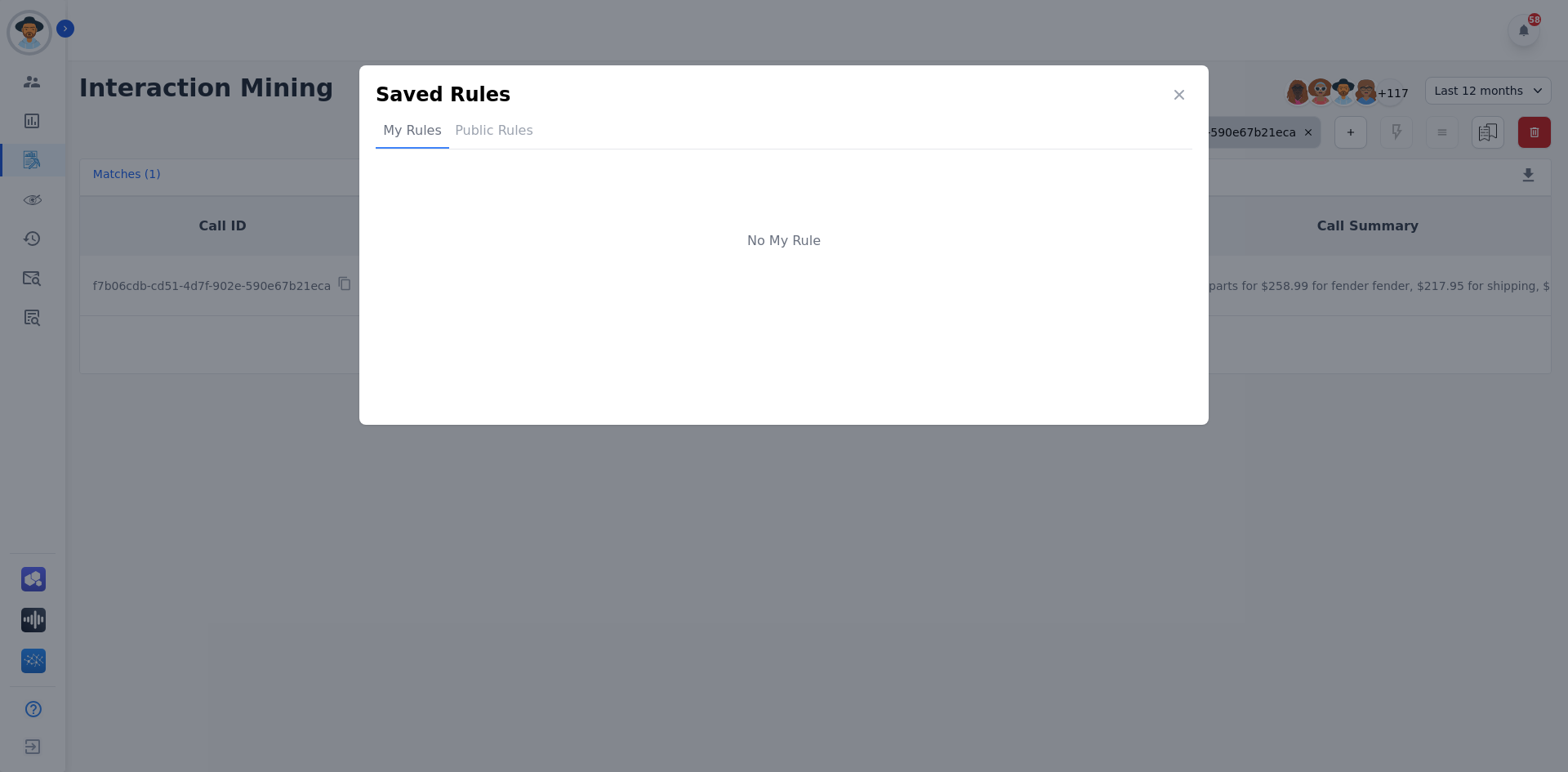
click at [480, 130] on div "Public Rules" at bounding box center [494, 134] width 90 height 28
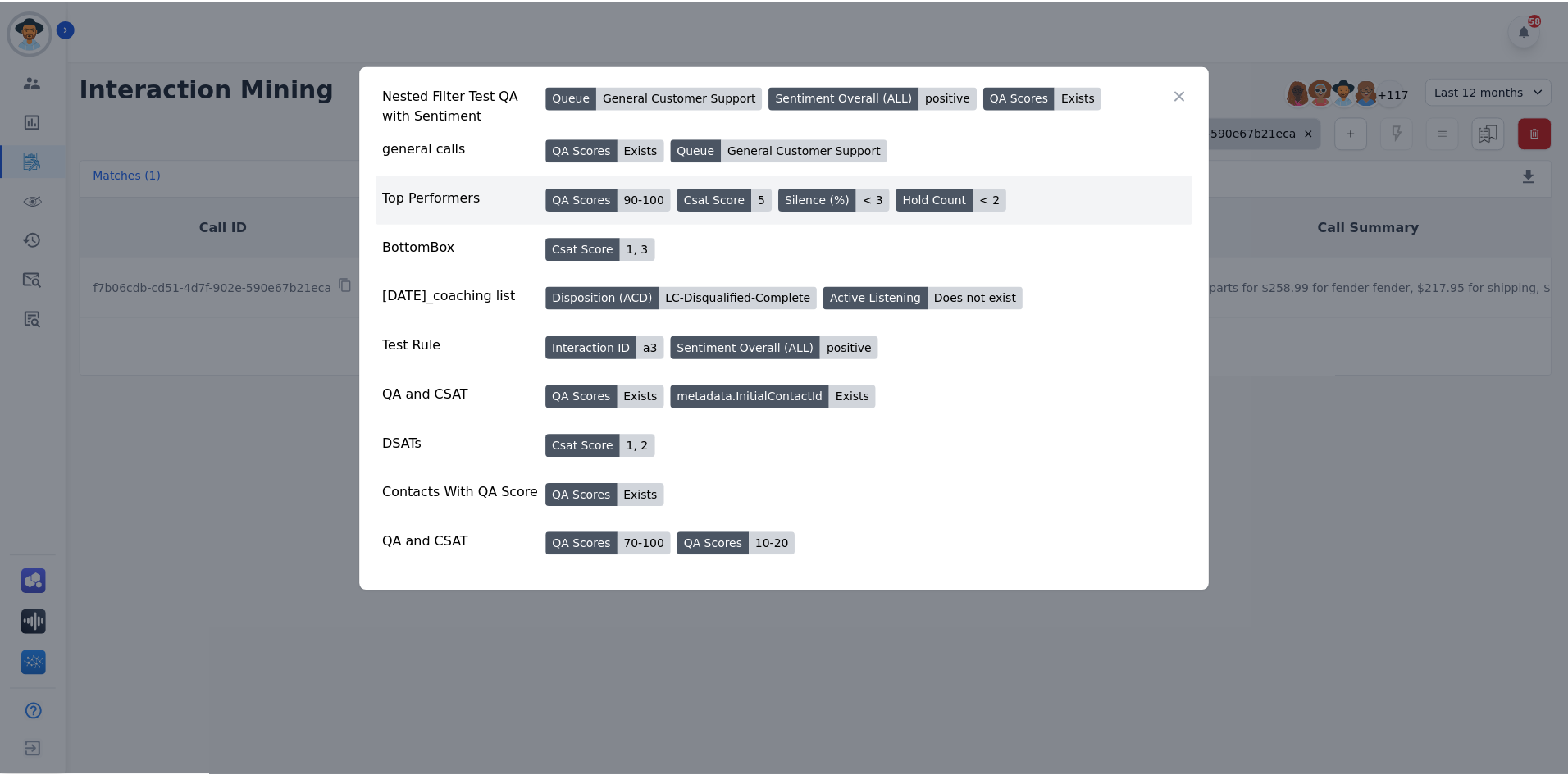
scroll to position [196, 0]
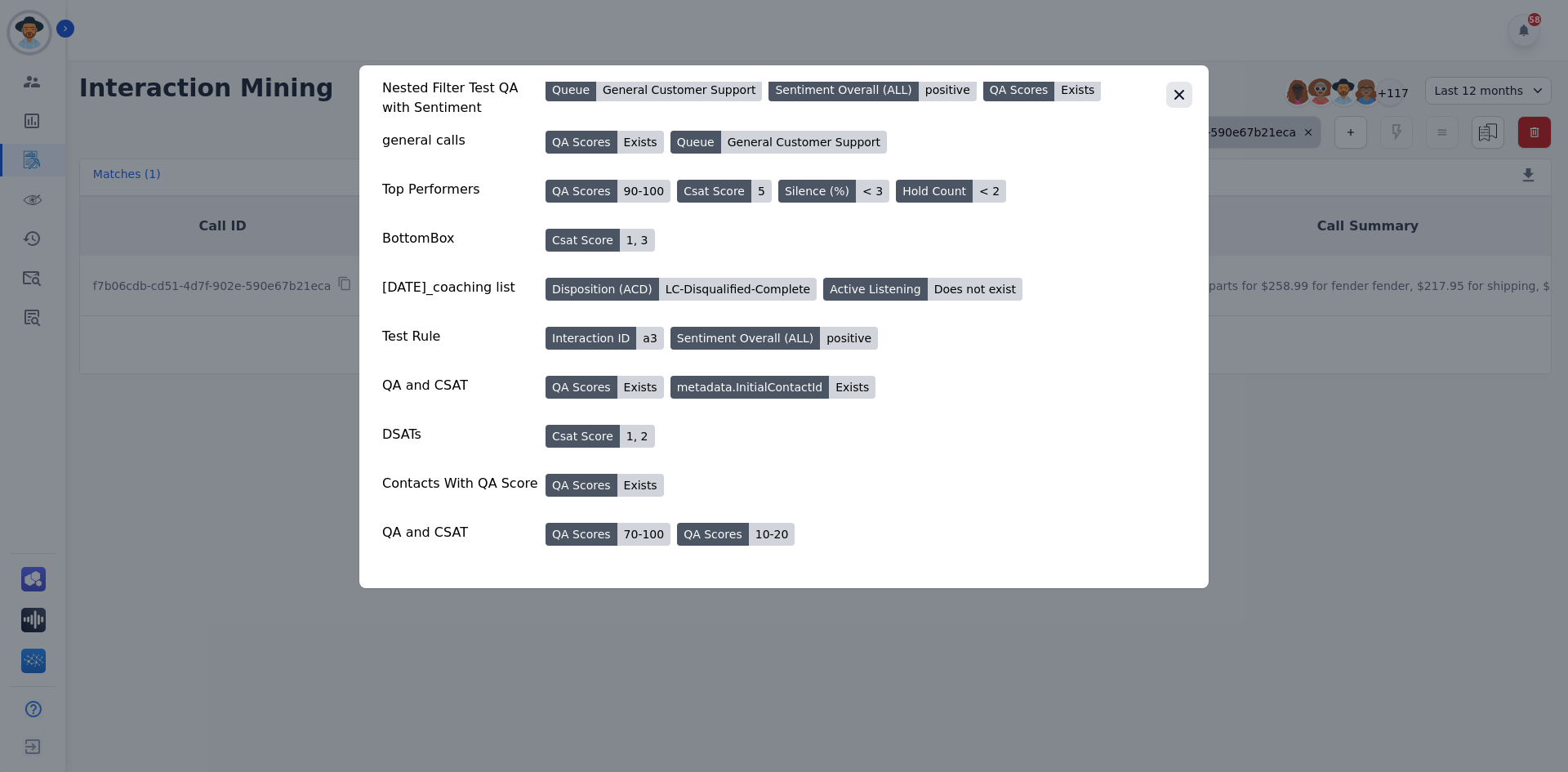
click at [1189, 99] on button "button" at bounding box center [1179, 94] width 26 height 26
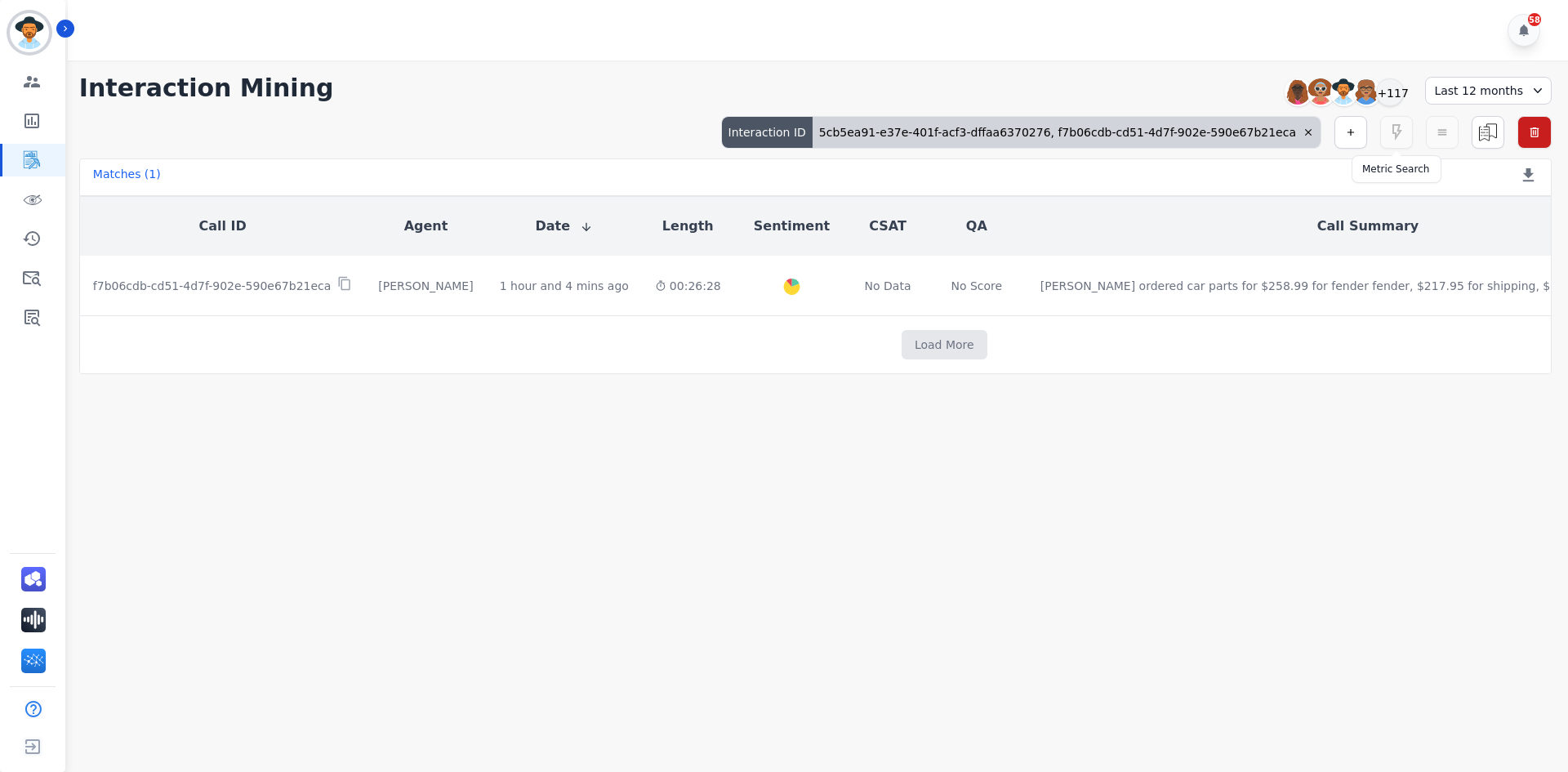
click at [1395, 136] on icon "button" at bounding box center [1397, 132] width 19 height 19
click at [1391, 133] on icon "button" at bounding box center [1397, 132] width 19 height 19
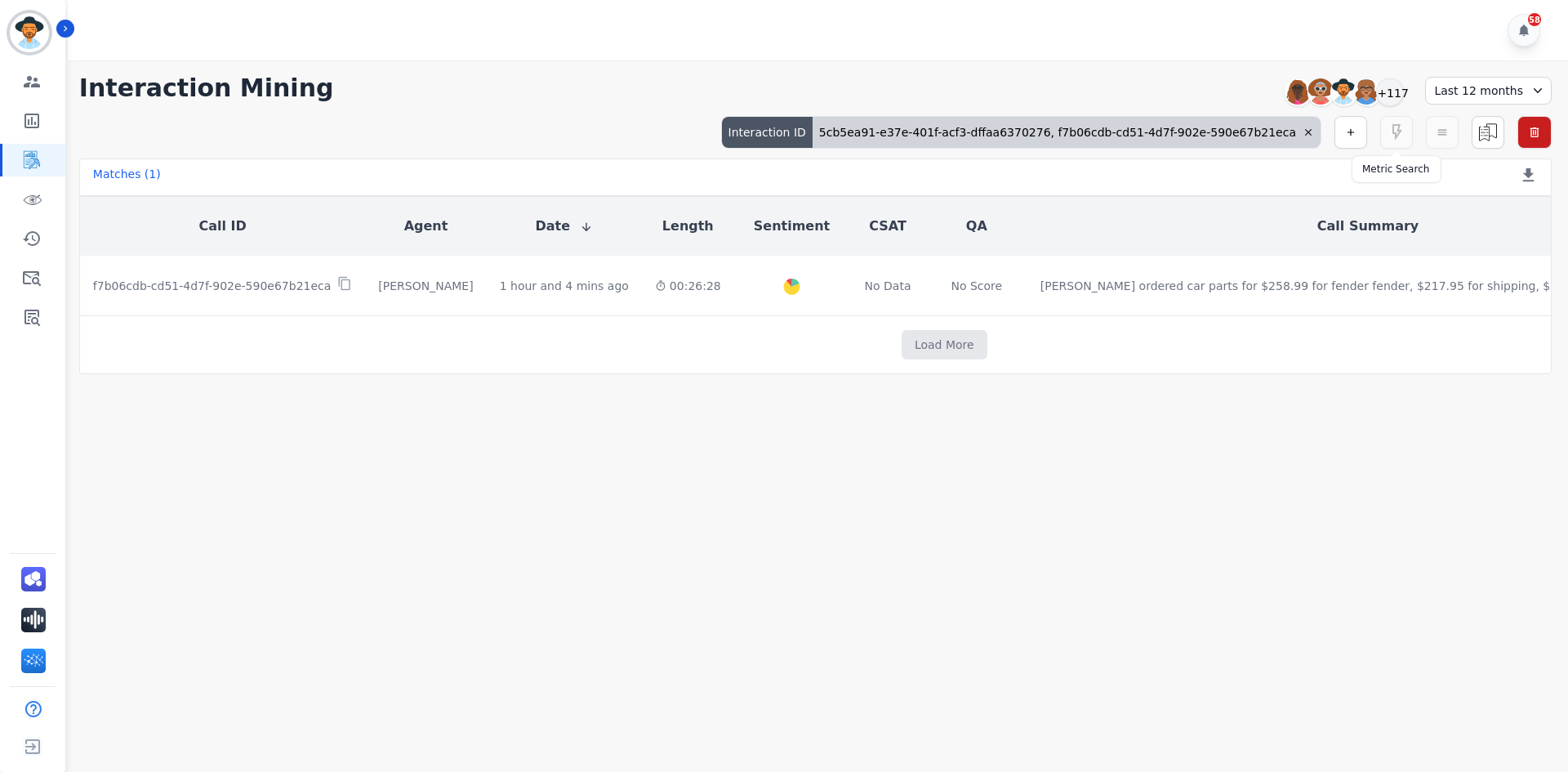
click at [1391, 133] on icon "button" at bounding box center [1397, 132] width 19 height 19
click at [813, 125] on div "Interaction ID" at bounding box center [767, 132] width 91 height 31
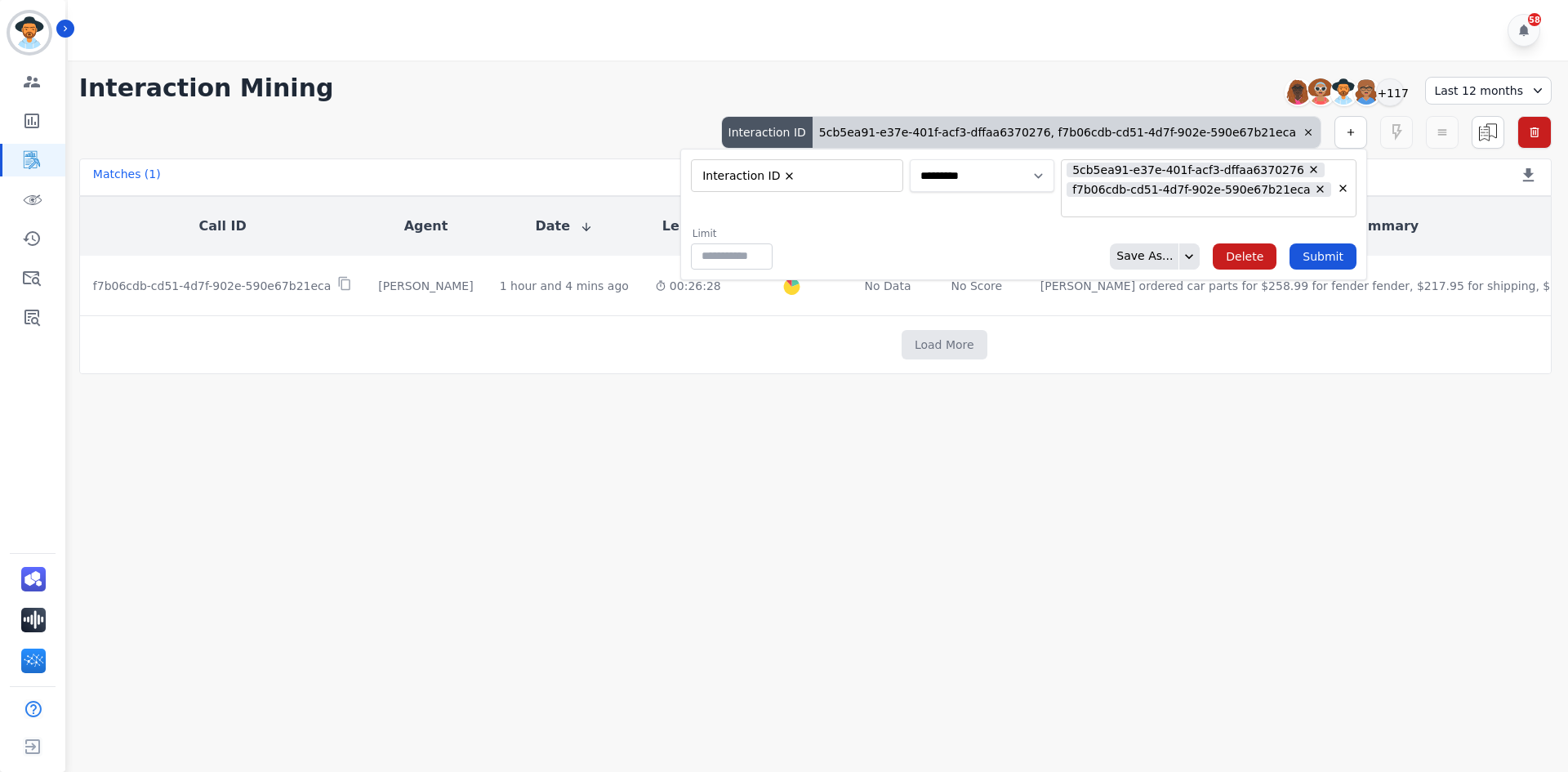
click at [1036, 170] on select "**********" at bounding box center [982, 175] width 145 height 33
click at [1196, 264] on icon at bounding box center [1189, 256] width 16 height 16
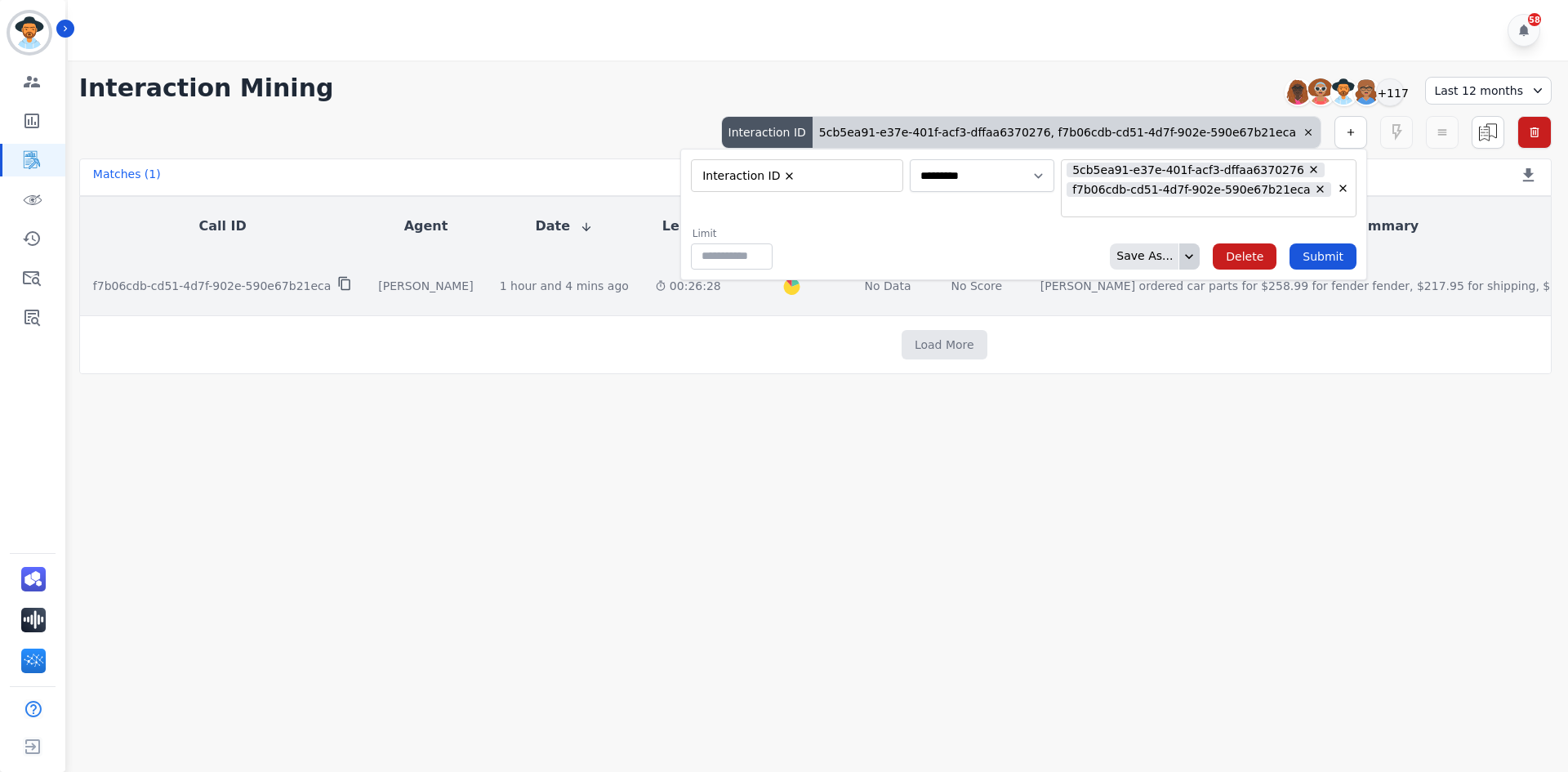
click at [337, 284] on icon at bounding box center [344, 283] width 14 height 14
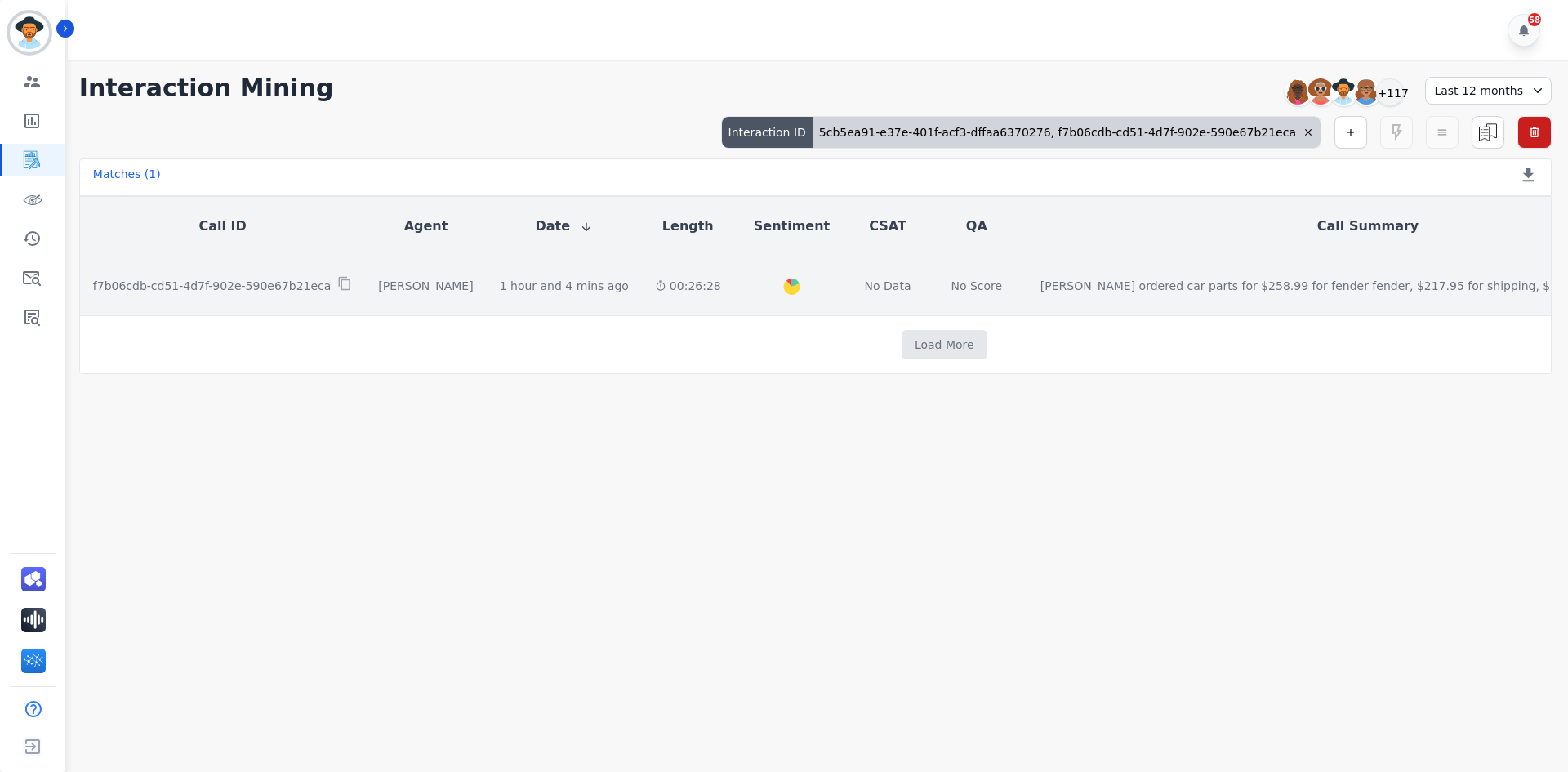
click at [487, 296] on td "1 hour and 4 mins ago Start at: [DATE] 1:10pm" at bounding box center [564, 285] width 155 height 60
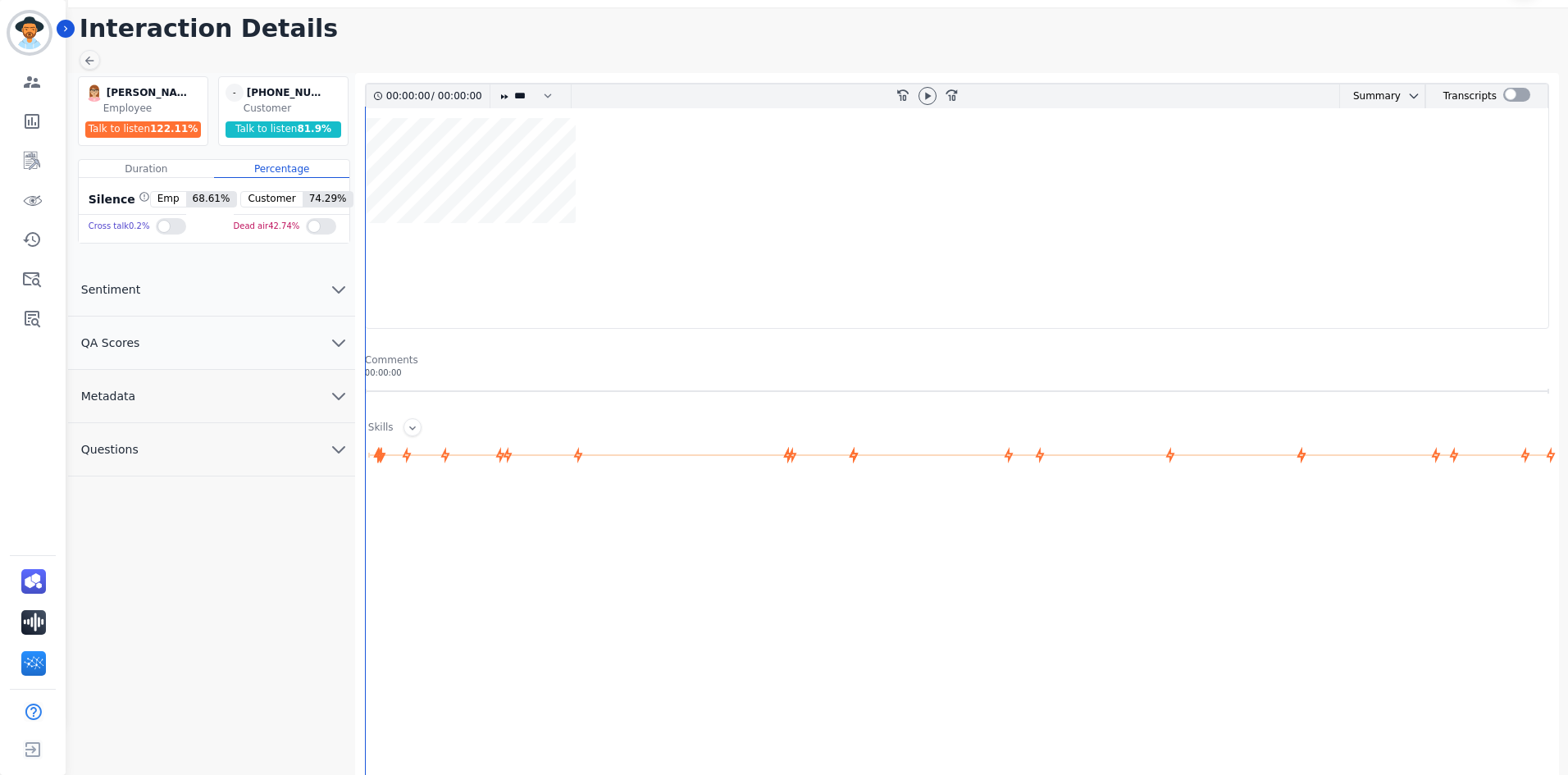
scroll to position [108, 0]
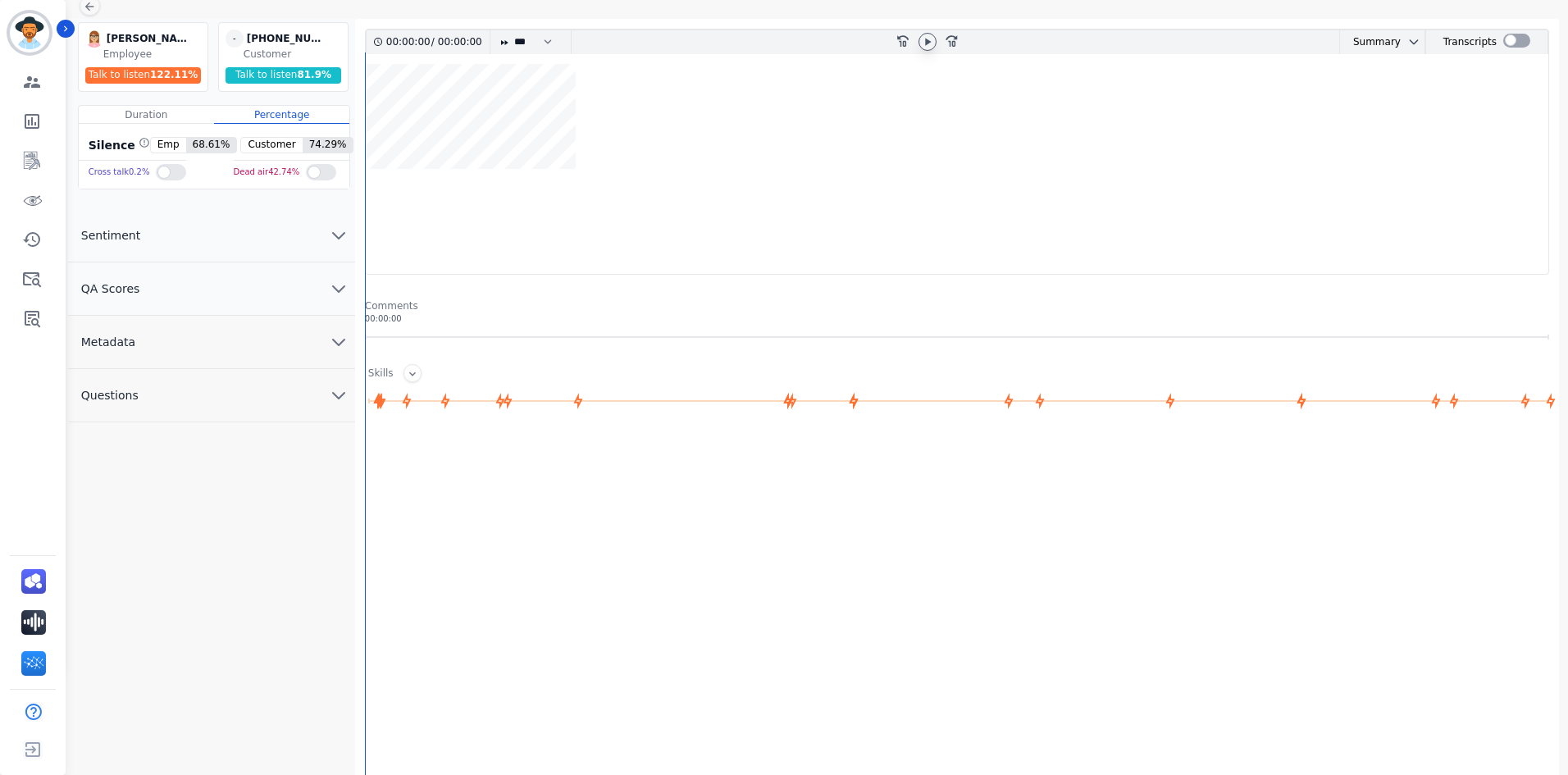
click at [928, 41] on icon at bounding box center [928, 41] width 6 height 8
click at [1508, 38] on div at bounding box center [1516, 40] width 27 height 13
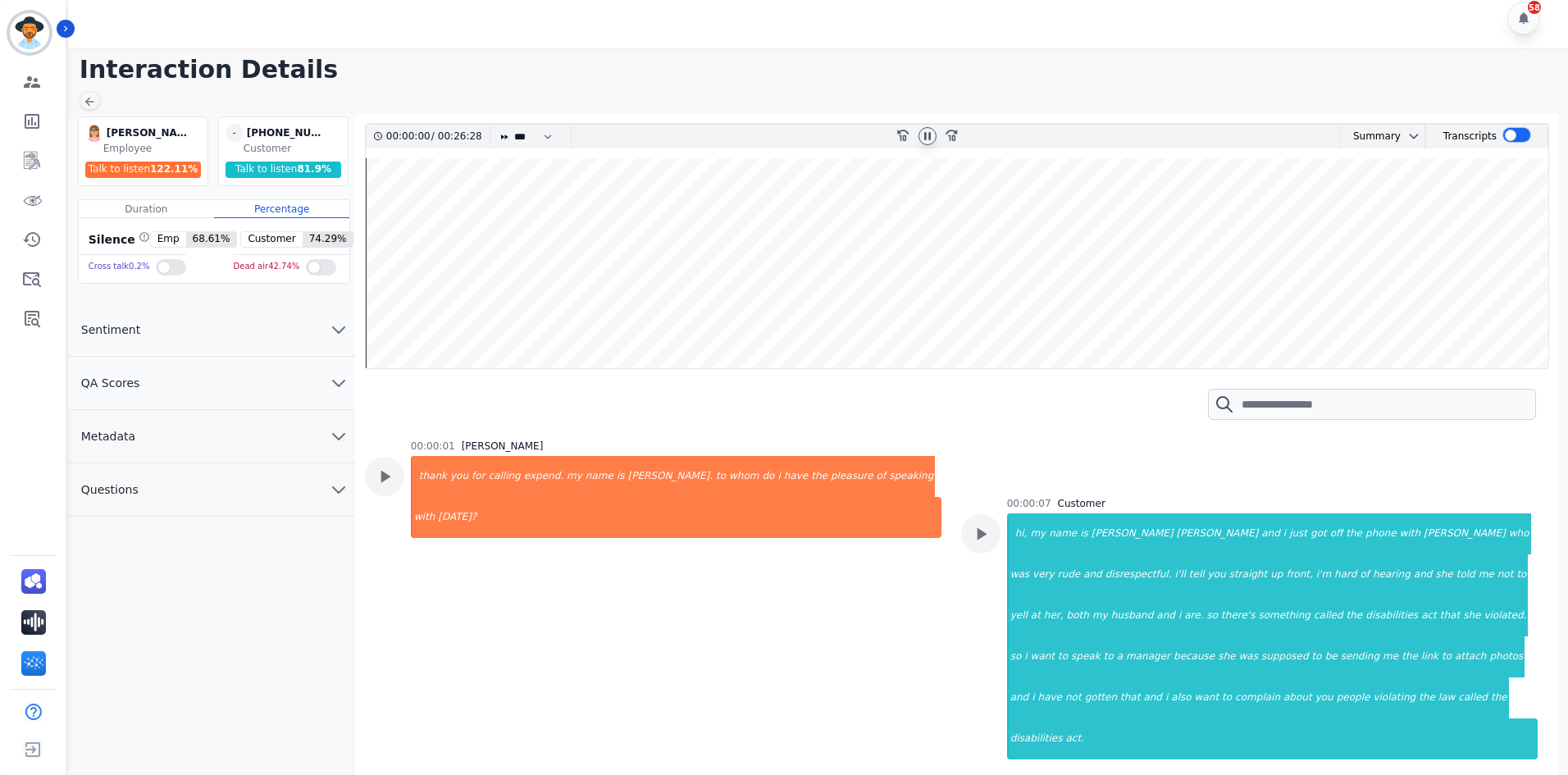
scroll to position [12, 0]
click at [930, 137] on icon at bounding box center [927, 137] width 7 height 8
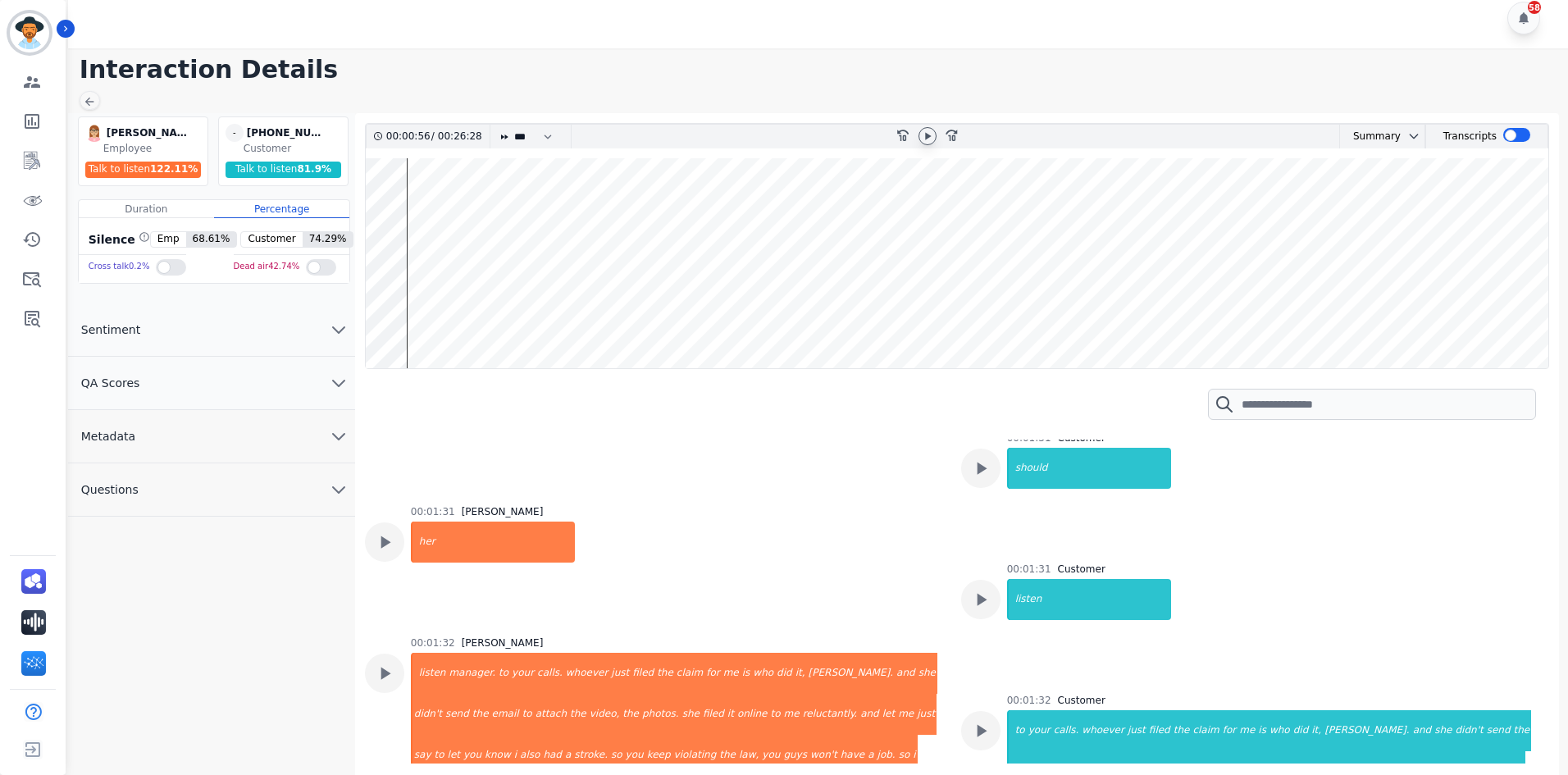
scroll to position [1394, 0]
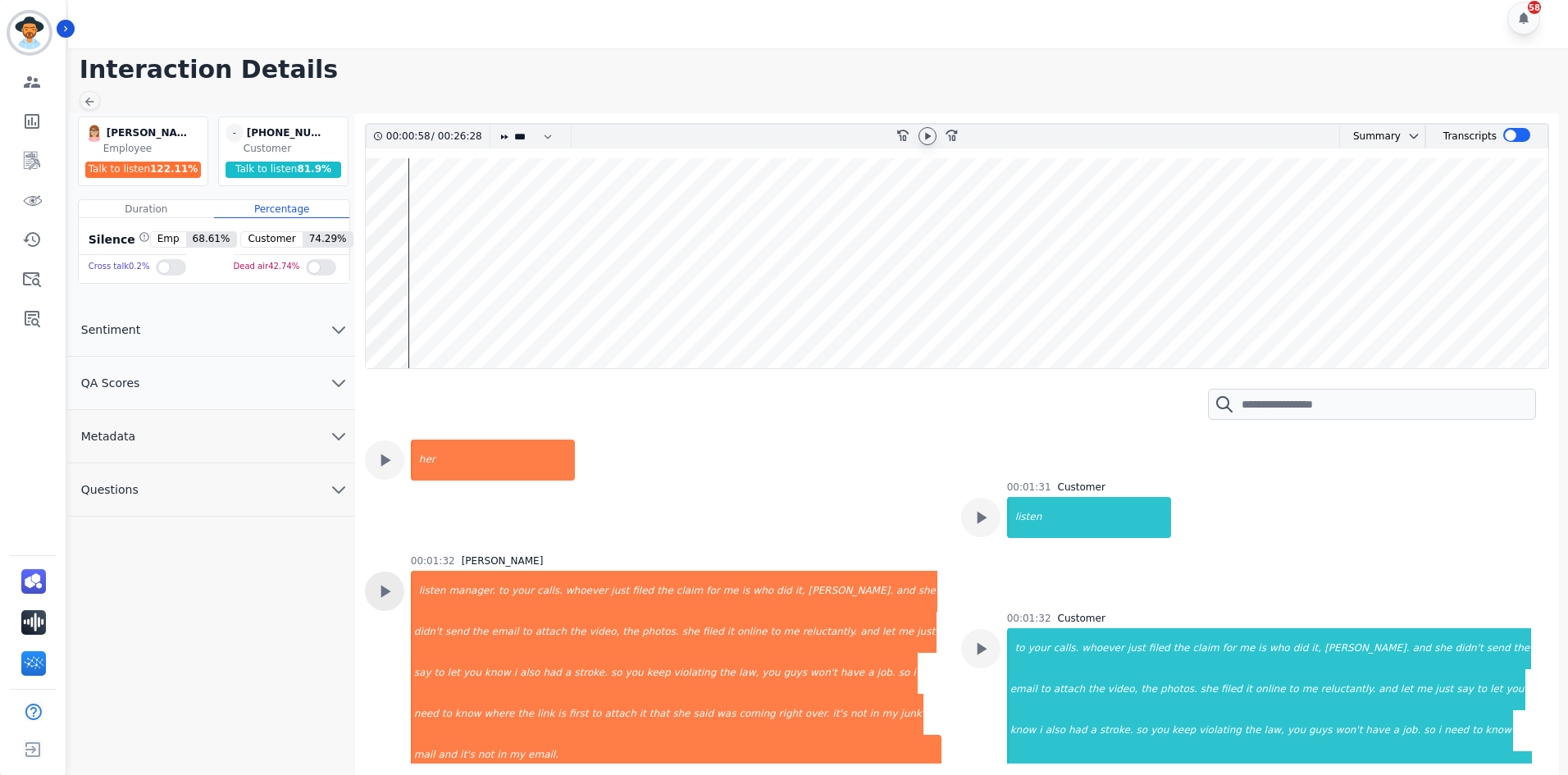
click at [383, 586] on icon at bounding box center [386, 591] width 10 height 12
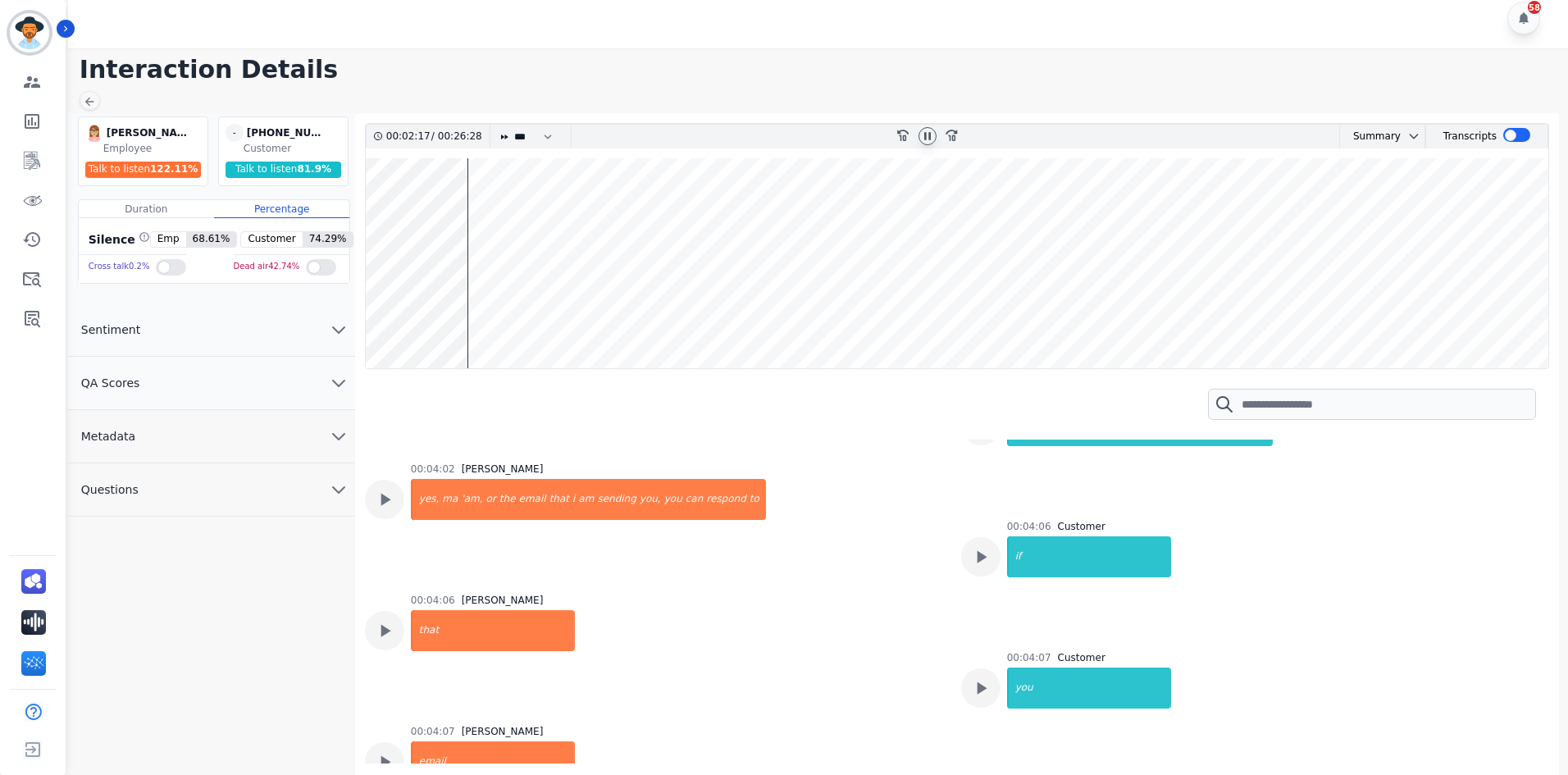
scroll to position [5659, 0]
